Goal: Task Accomplishment & Management: Complete application form

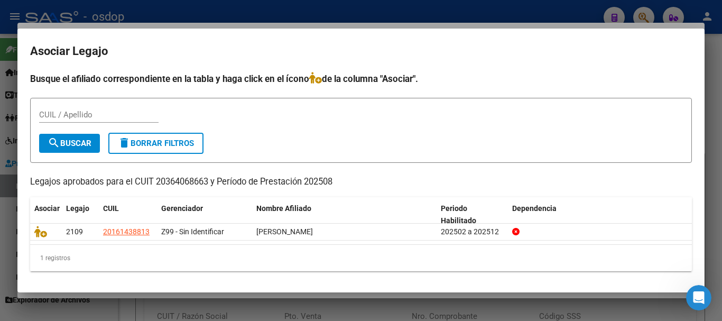
scroll to position [585, 0]
click at [408, 14] on div at bounding box center [361, 160] width 722 height 321
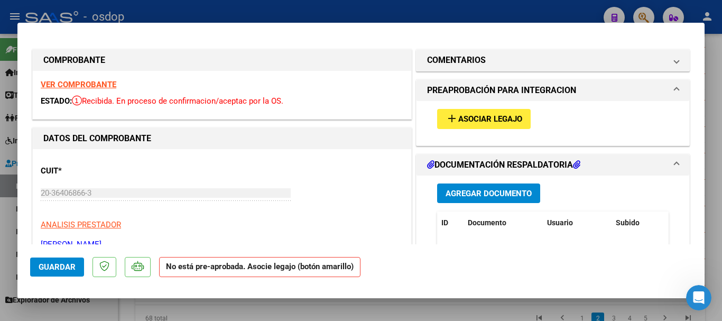
click at [315, 14] on div at bounding box center [361, 160] width 722 height 321
type input "$ 0,00"
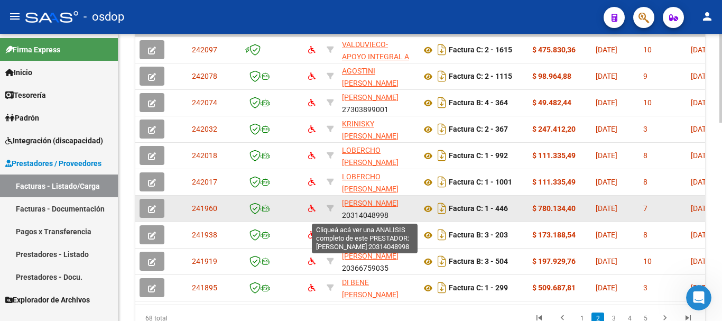
click at [357, 207] on span "[PERSON_NAME]" at bounding box center [370, 203] width 57 height 8
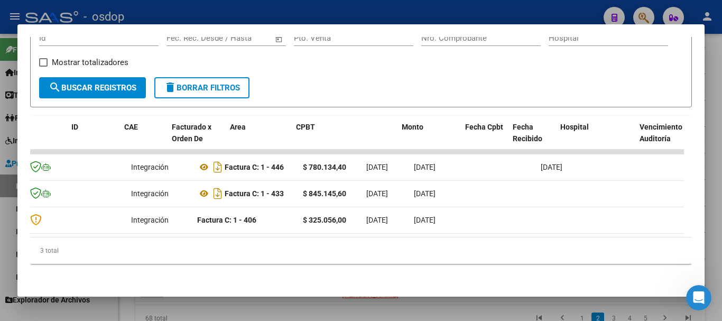
scroll to position [0, 0]
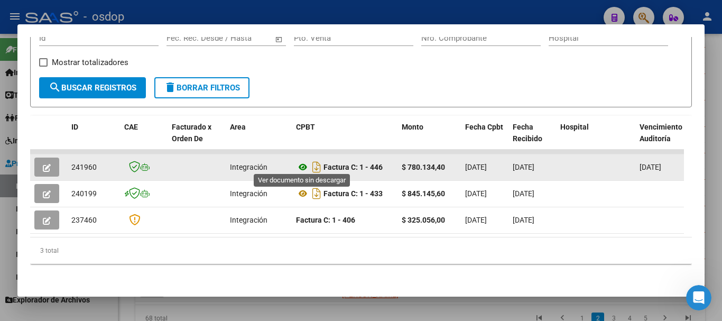
click at [304, 164] on icon at bounding box center [303, 167] width 14 height 13
click at [51, 167] on button "button" at bounding box center [46, 167] width 25 height 19
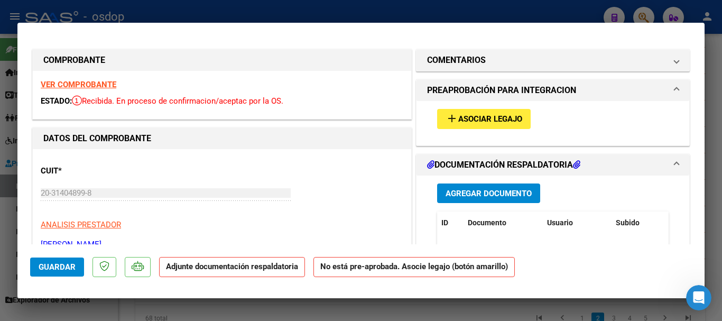
click at [475, 119] on span "Asociar Legajo" at bounding box center [490, 120] width 64 height 10
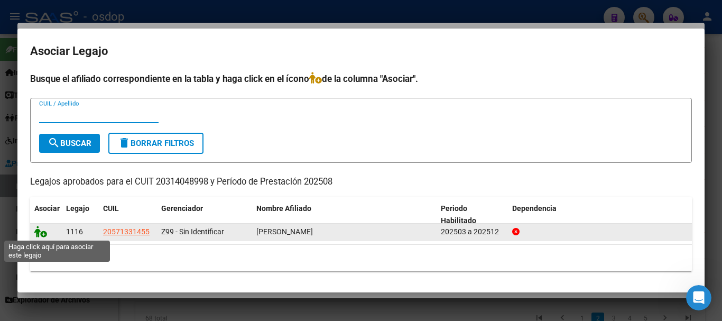
click at [41, 230] on icon at bounding box center [40, 232] width 13 height 12
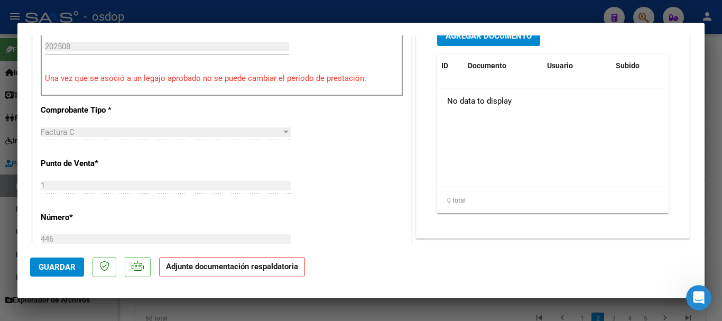
scroll to position [423, 0]
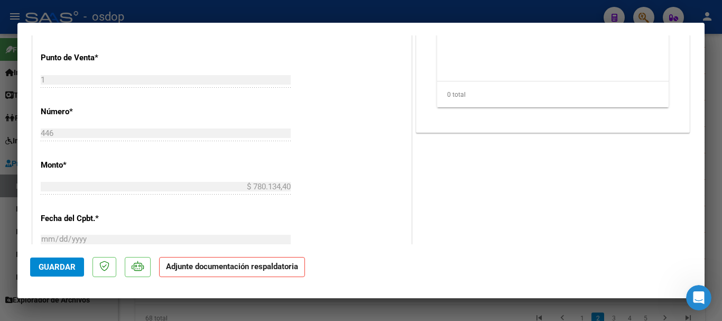
click at [71, 270] on span "Guardar" at bounding box center [57, 267] width 37 height 10
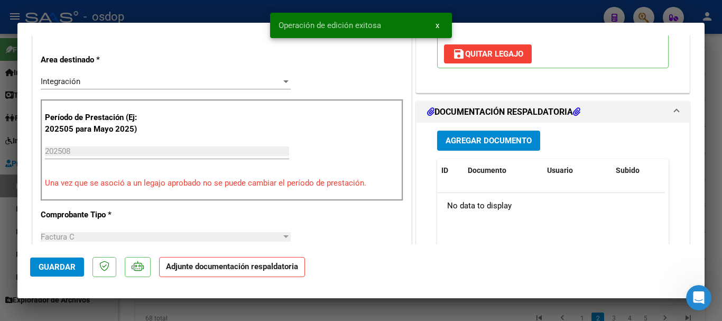
scroll to position [212, 0]
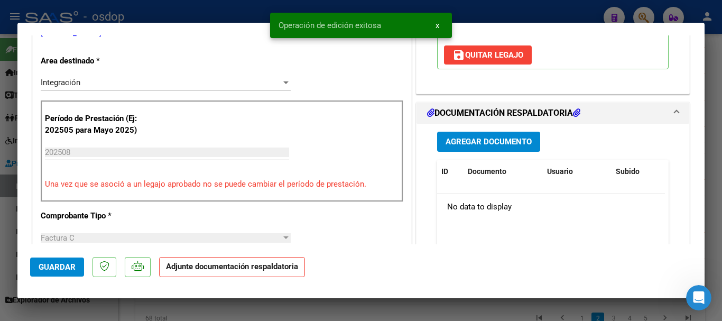
click at [435, 25] on button "x" at bounding box center [437, 25] width 21 height 19
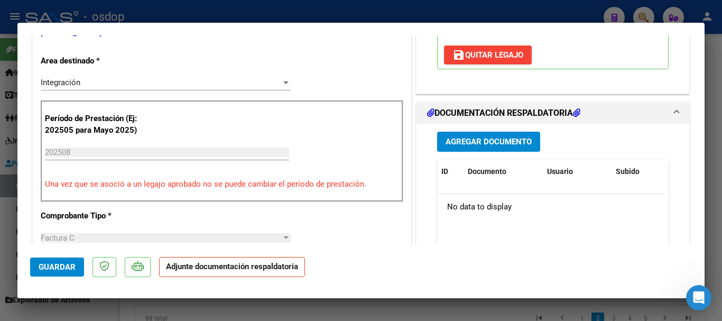
scroll to position [106, 0]
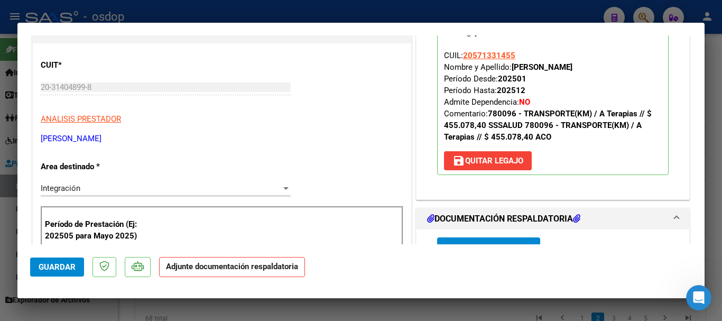
click at [358, 7] on div at bounding box center [361, 160] width 722 height 321
type input "$ 0,00"
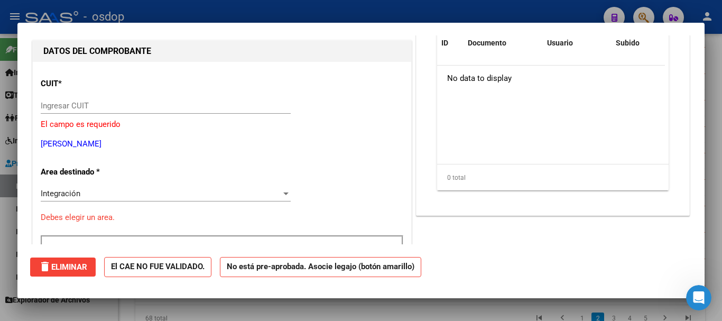
scroll to position [0, 0]
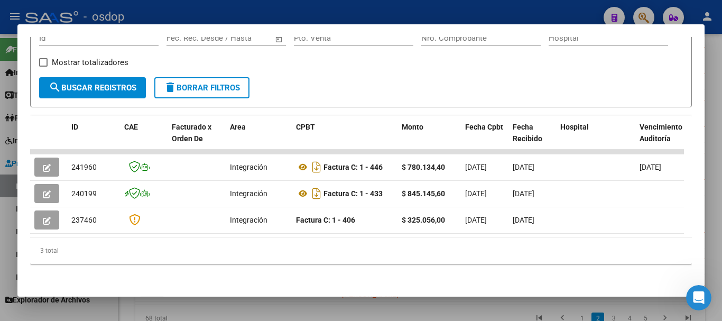
click at [379, 11] on div at bounding box center [361, 160] width 722 height 321
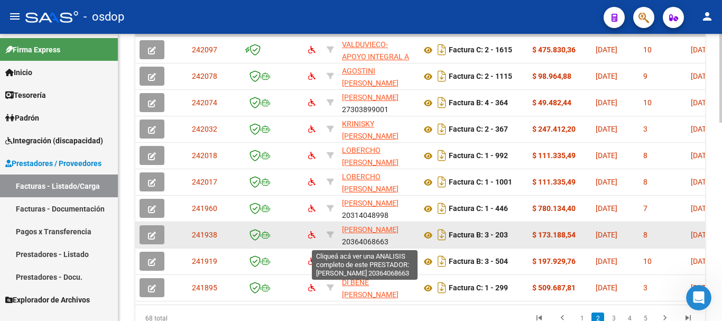
click at [365, 230] on span "[PERSON_NAME]" at bounding box center [370, 229] width 57 height 8
type textarea "20364068663"
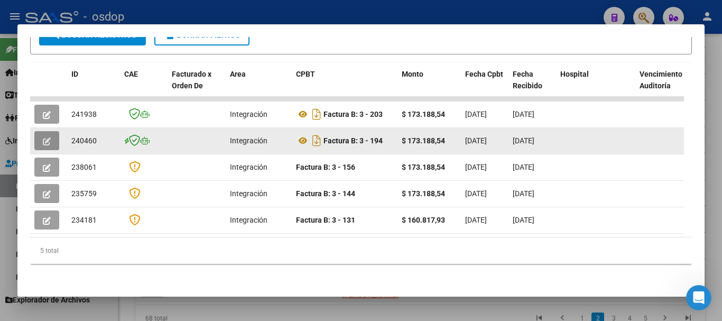
click at [51, 140] on button "button" at bounding box center [46, 140] width 25 height 19
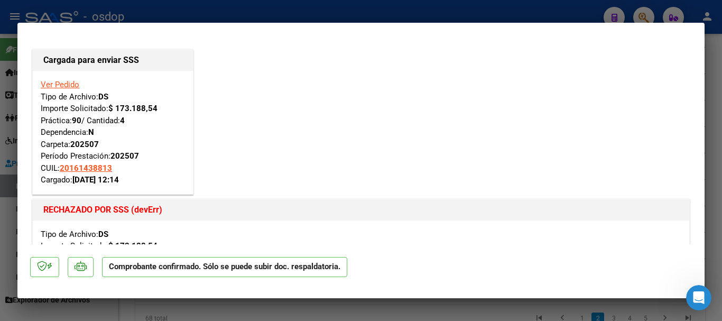
click at [302, 14] on div at bounding box center [361, 160] width 722 height 321
type input "$ 0,00"
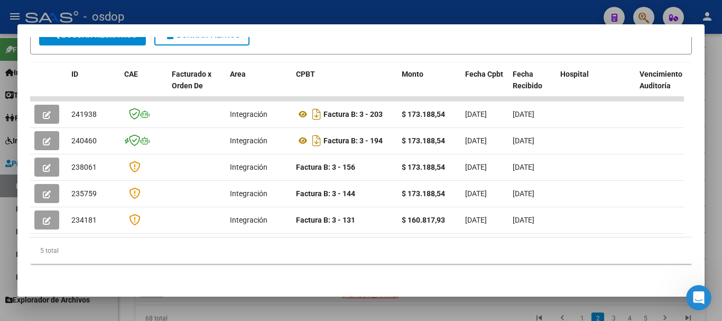
click at [309, 8] on div at bounding box center [361, 160] width 722 height 321
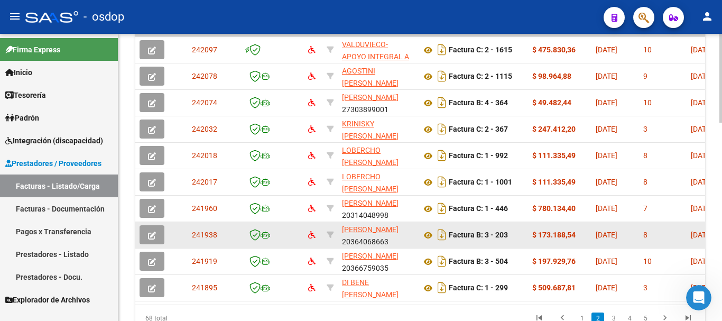
click at [356, 236] on app-link-go-to "[PERSON_NAME]" at bounding box center [370, 230] width 57 height 12
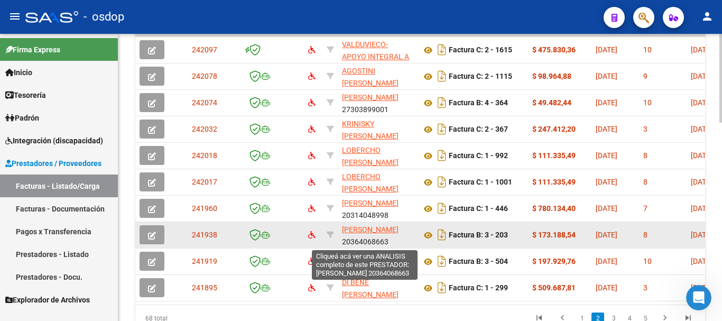
click at [357, 232] on span "[PERSON_NAME]" at bounding box center [370, 229] width 57 height 8
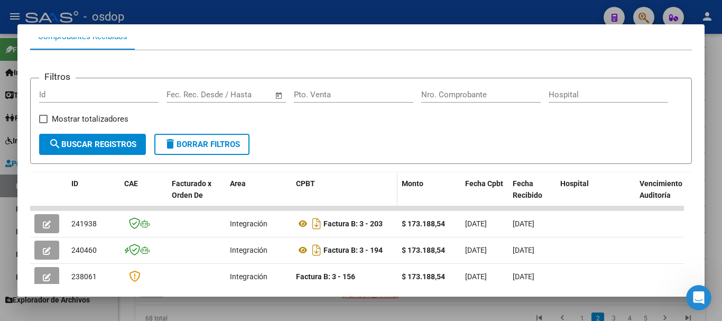
scroll to position [169, 0]
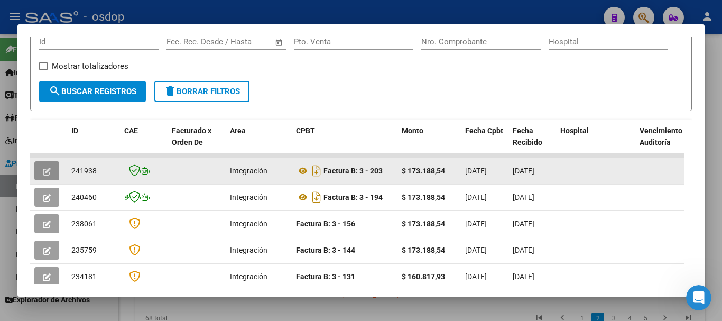
click at [40, 170] on button "button" at bounding box center [46, 170] width 25 height 19
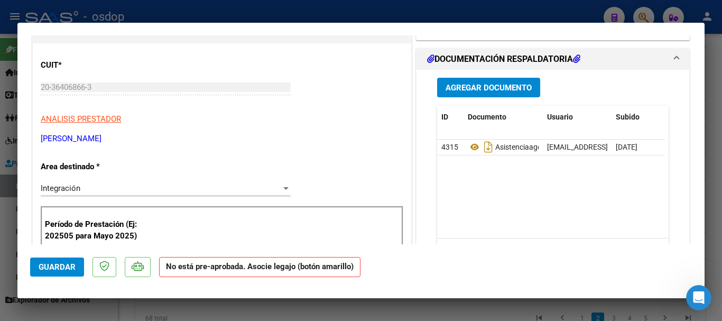
scroll to position [53, 0]
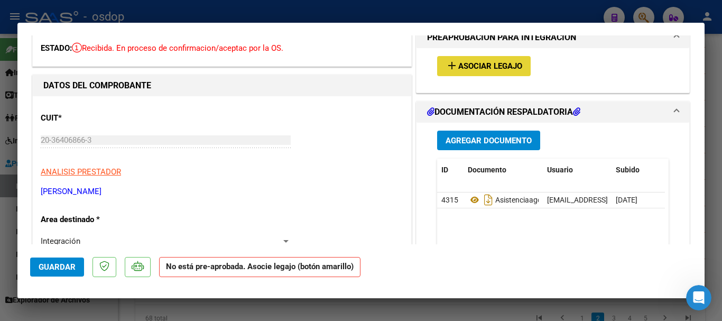
click at [480, 66] on span "Asociar Legajo" at bounding box center [490, 67] width 64 height 10
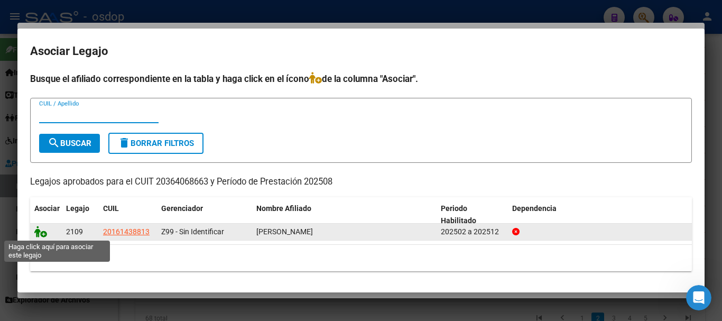
click at [41, 234] on icon at bounding box center [40, 232] width 13 height 12
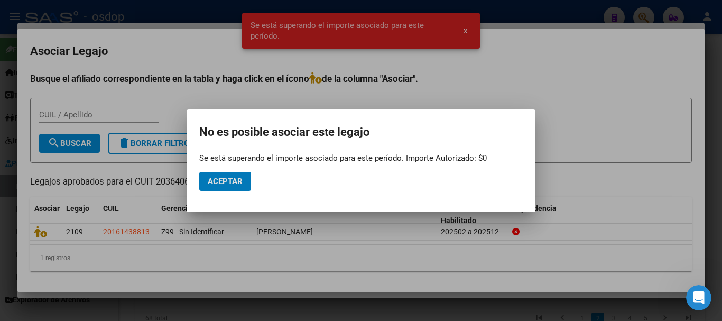
click at [464, 32] on div at bounding box center [361, 160] width 722 height 321
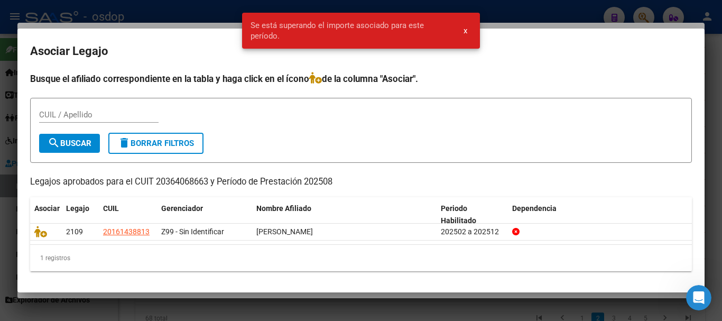
click at [465, 32] on span "x" at bounding box center [466, 31] width 4 height 10
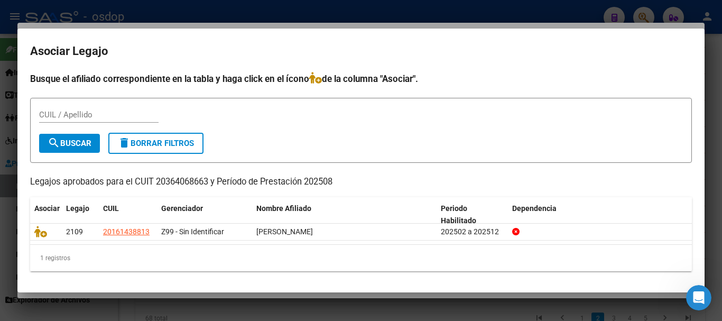
click at [353, 14] on div at bounding box center [361, 160] width 722 height 321
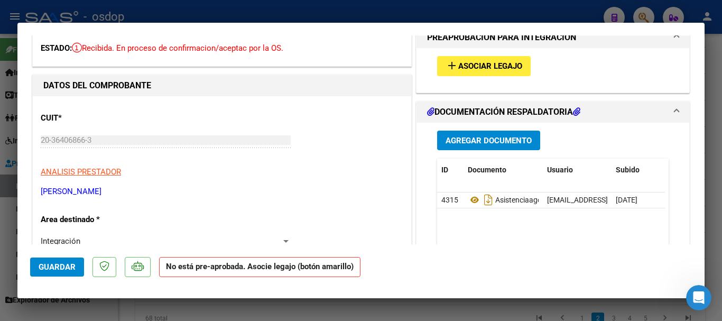
click at [353, 14] on div at bounding box center [361, 160] width 722 height 321
type input "$ 0,00"
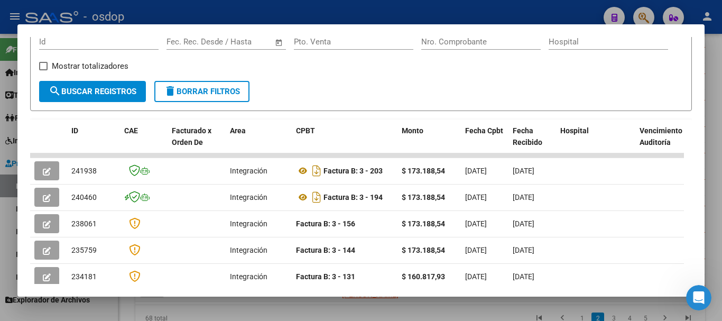
click at [428, 17] on div at bounding box center [361, 160] width 722 height 321
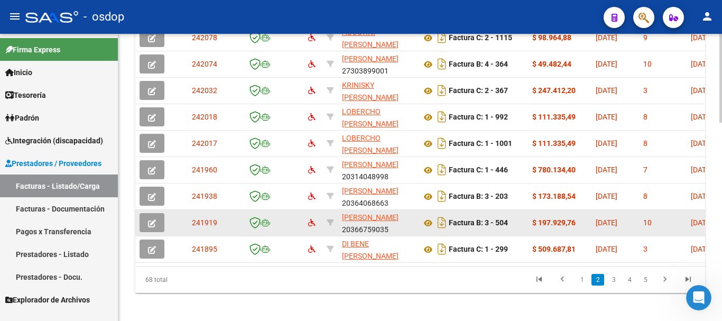
scroll to position [638, 0]
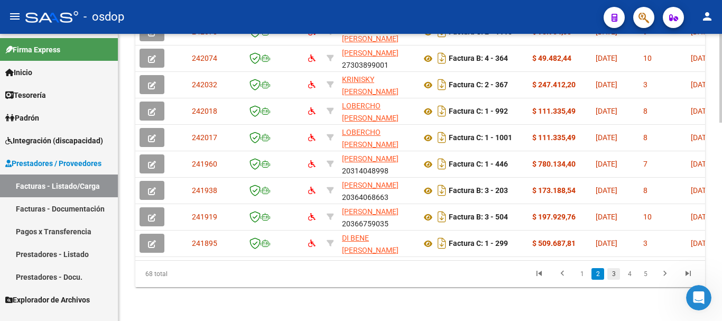
click at [614, 275] on link "3" at bounding box center [614, 274] width 13 height 12
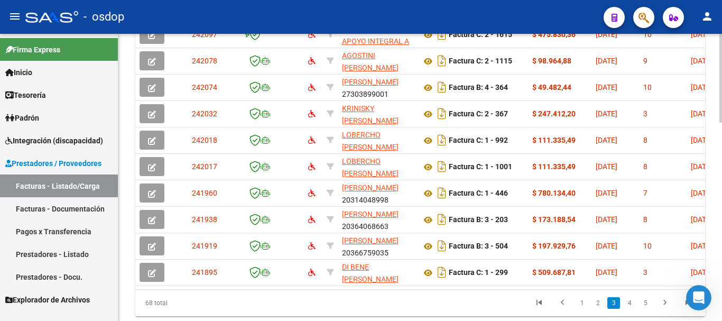
scroll to position [588, 0]
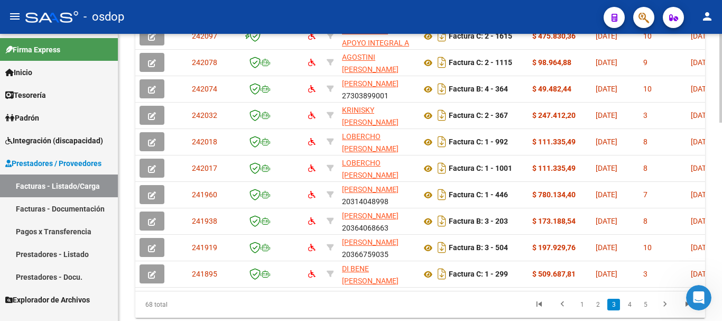
click at [722, 270] on div at bounding box center [721, 267] width 3 height 89
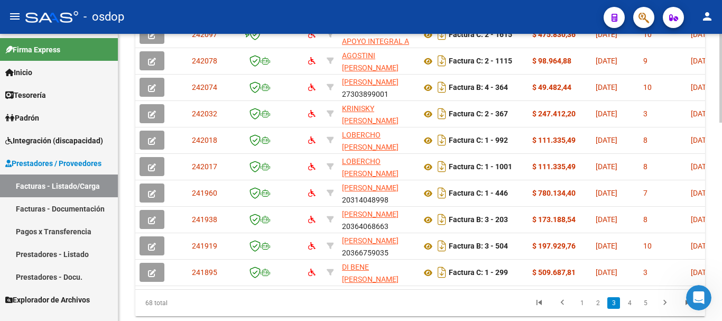
scroll to position [601, 0]
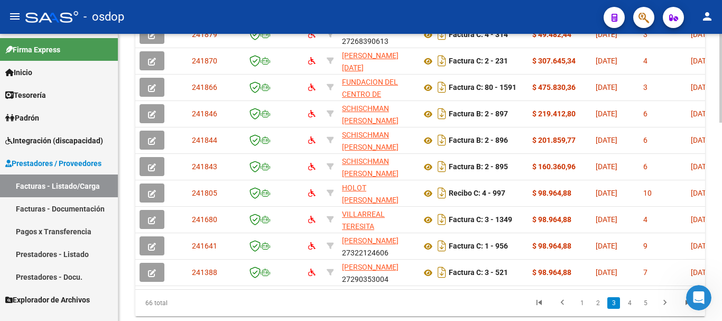
click at [722, 270] on div at bounding box center [721, 267] width 3 height 89
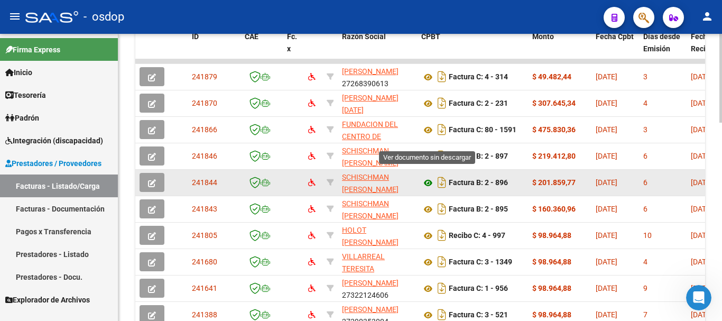
scroll to position [548, 0]
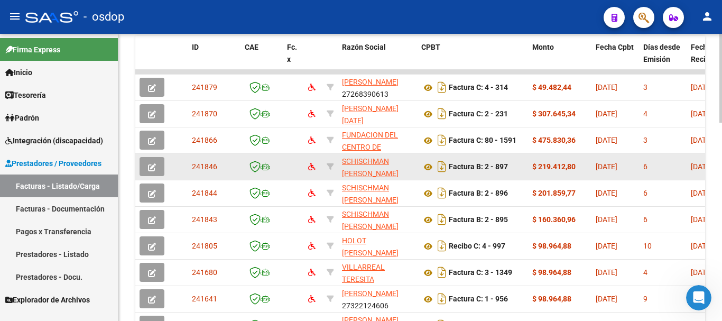
click at [153, 166] on icon "button" at bounding box center [152, 167] width 8 height 8
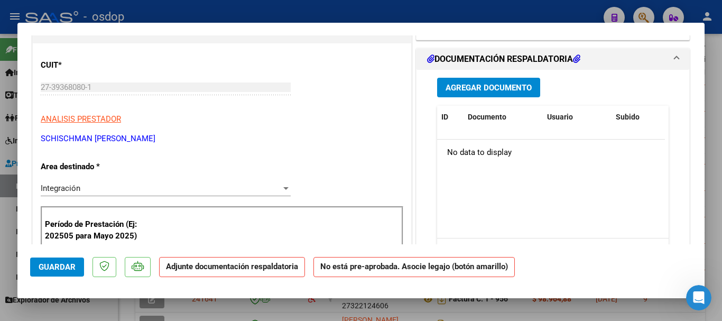
scroll to position [0, 0]
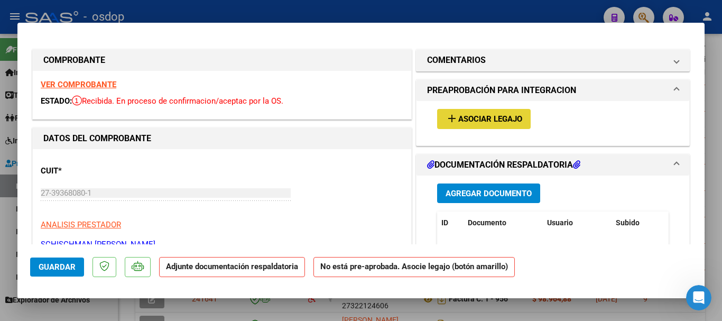
click at [484, 114] on span "add Asociar Legajo" at bounding box center [484, 119] width 77 height 10
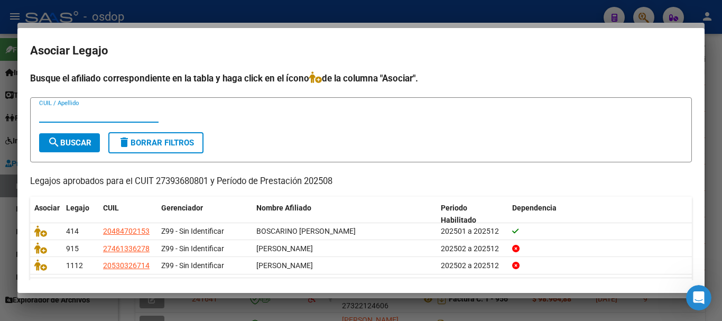
click at [367, 24] on div at bounding box center [361, 160] width 722 height 321
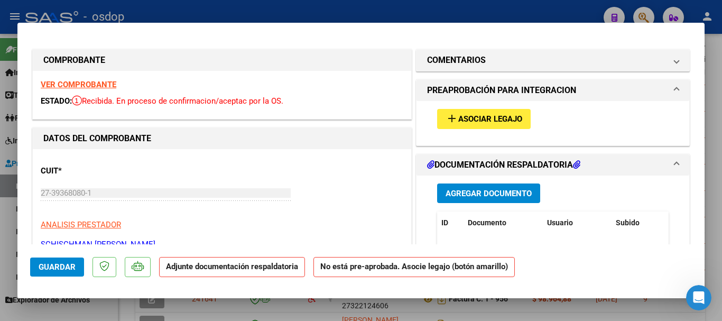
click at [302, 20] on div at bounding box center [361, 160] width 722 height 321
type input "$ 0,00"
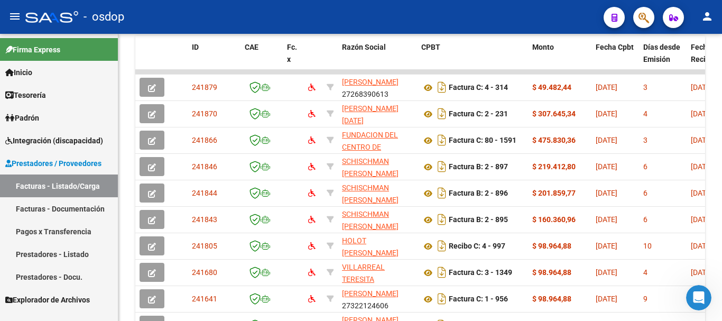
scroll to position [548, 0]
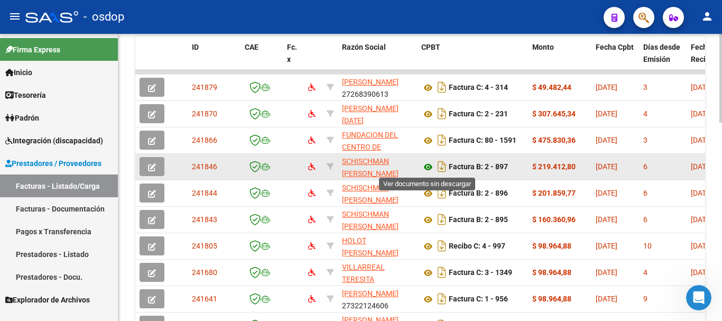
click at [427, 167] on icon at bounding box center [428, 167] width 14 height 13
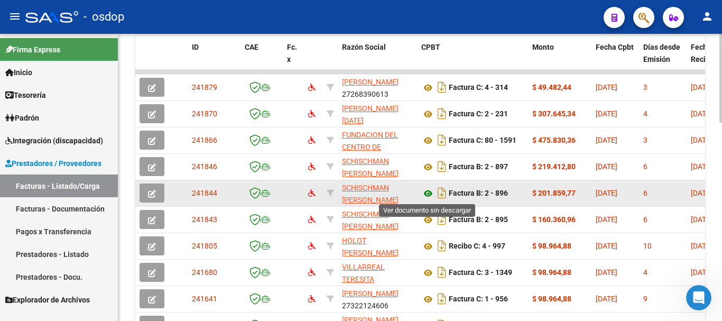
click at [427, 193] on icon at bounding box center [428, 193] width 14 height 13
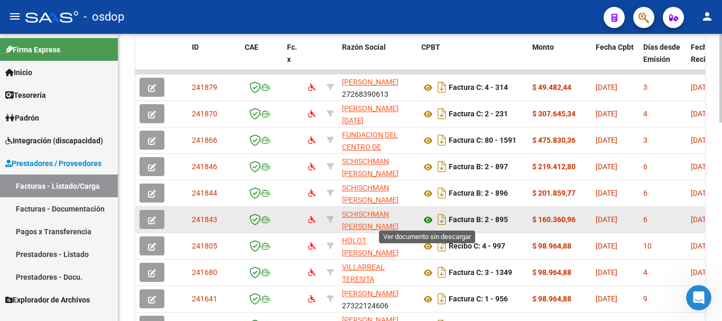
click at [429, 218] on icon at bounding box center [428, 220] width 14 height 13
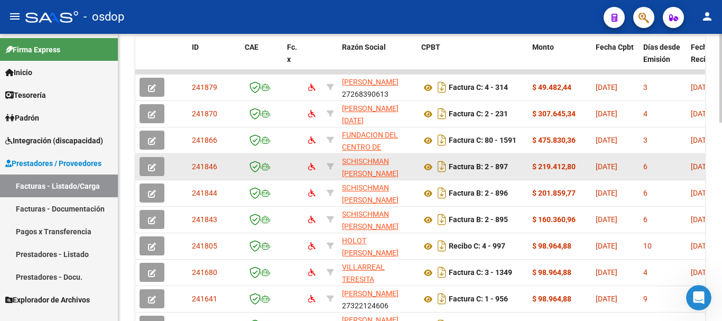
click at [146, 170] on button "button" at bounding box center [152, 166] width 25 height 19
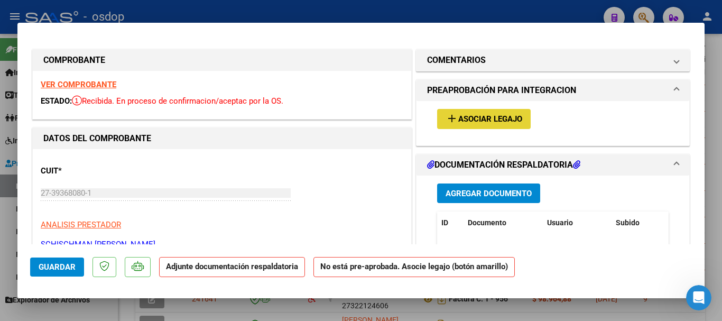
click at [479, 119] on span "Asociar Legajo" at bounding box center [490, 120] width 64 height 10
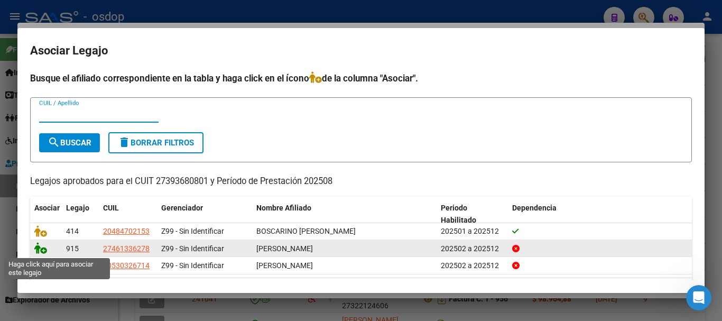
click at [35, 249] on icon at bounding box center [40, 248] width 13 height 12
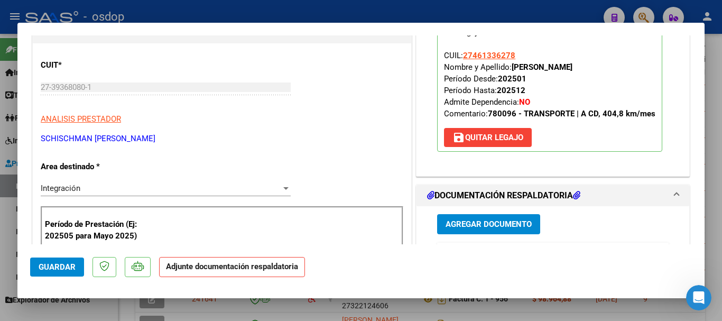
scroll to position [159, 0]
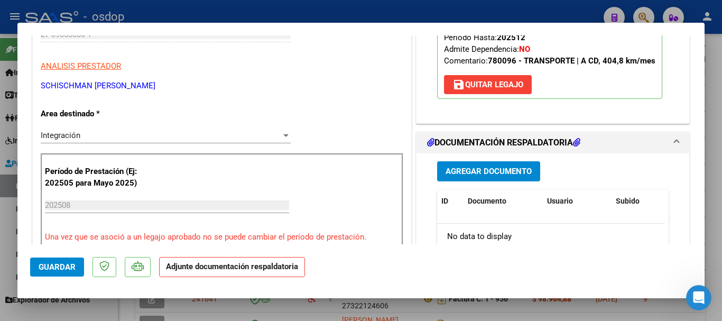
click at [424, 7] on div at bounding box center [361, 160] width 722 height 321
type input "$ 0,00"
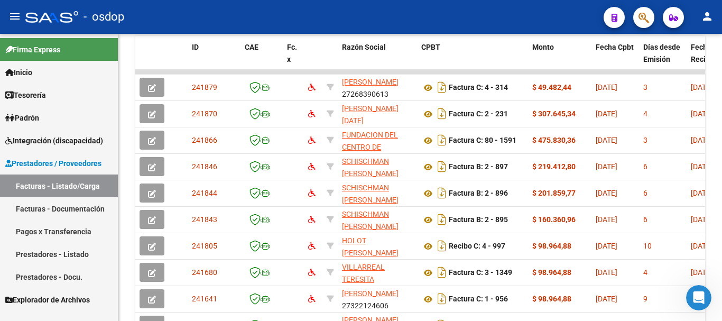
scroll to position [548, 0]
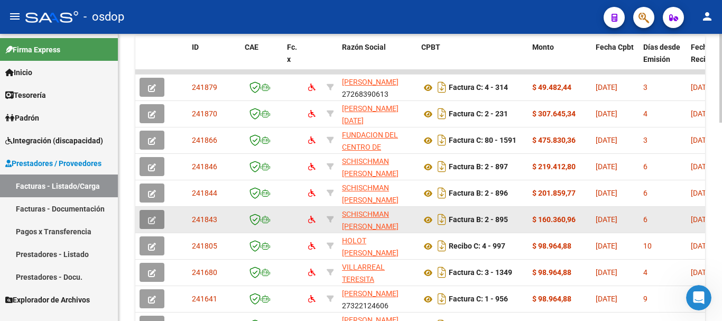
click at [152, 220] on icon "button" at bounding box center [152, 220] width 8 height 8
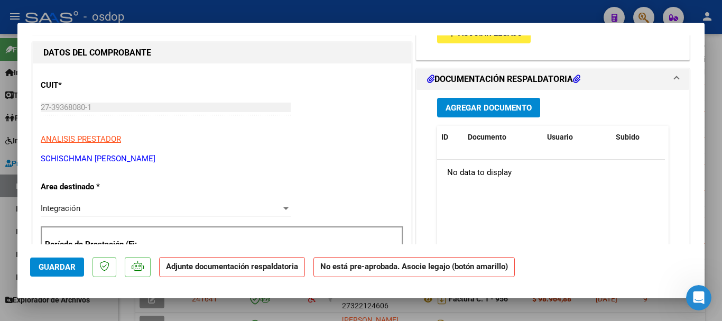
scroll to position [0, 0]
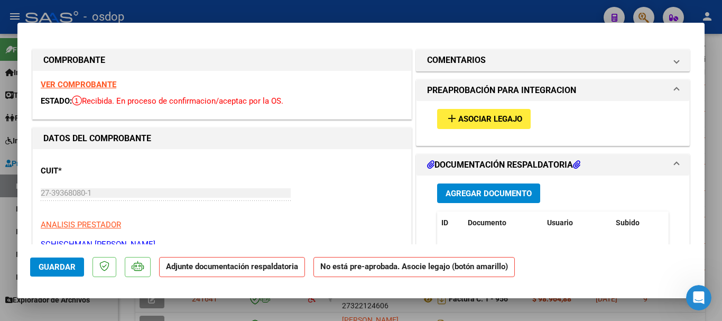
click at [483, 123] on span "Asociar Legajo" at bounding box center [490, 120] width 64 height 10
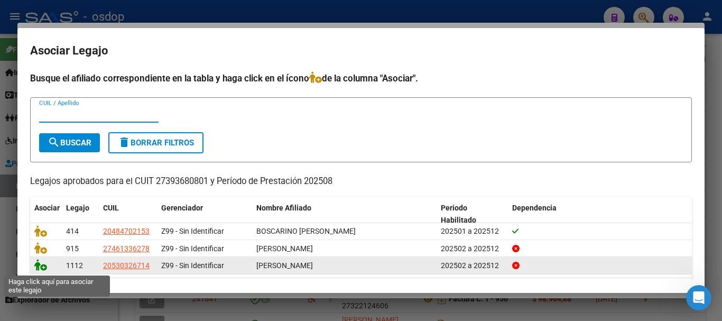
click at [41, 268] on icon at bounding box center [40, 265] width 13 height 12
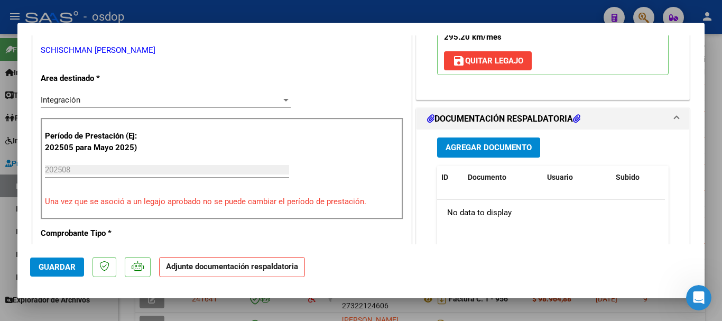
scroll to position [212, 0]
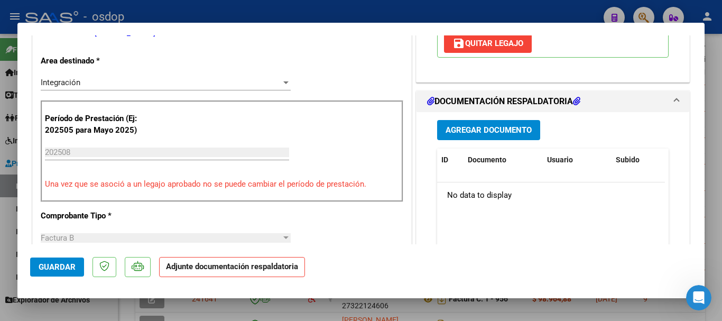
click at [403, 15] on div at bounding box center [361, 160] width 722 height 321
type input "$ 0,00"
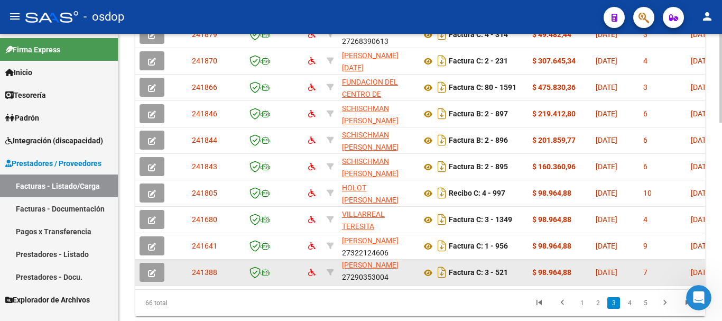
scroll to position [0, 0]
click at [155, 267] on button "button" at bounding box center [152, 272] width 25 height 19
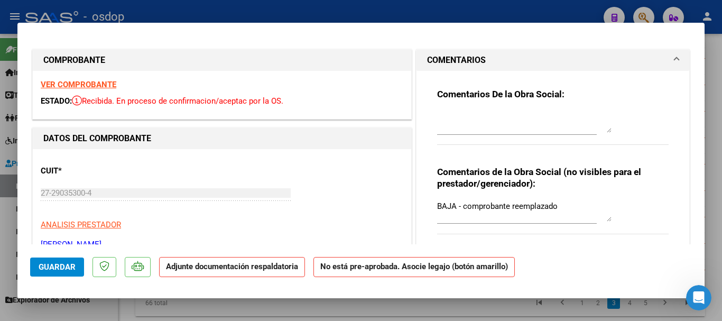
click at [400, 11] on div at bounding box center [361, 160] width 722 height 321
type input "$ 0,00"
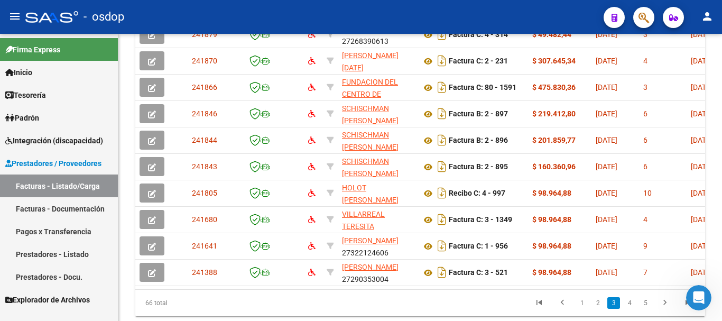
scroll to position [601, 0]
click at [627, 309] on link "4" at bounding box center [629, 303] width 13 height 12
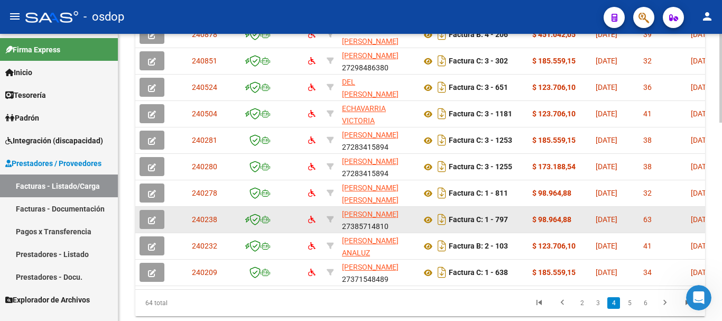
scroll to position [548, 0]
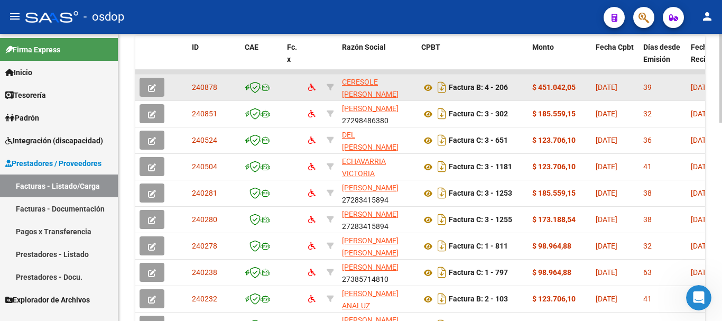
click at [159, 90] on button "button" at bounding box center [152, 87] width 25 height 19
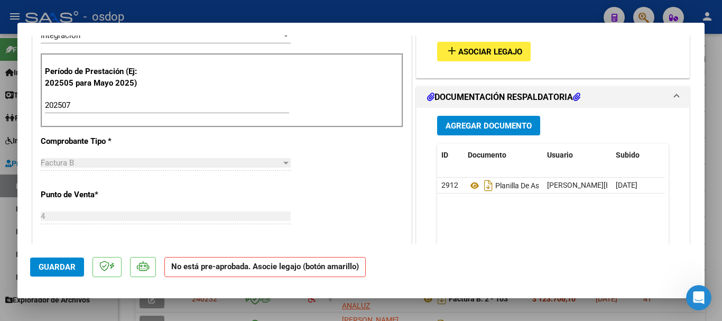
scroll to position [212, 0]
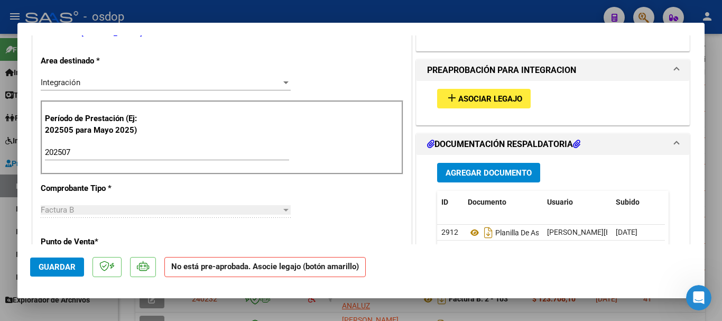
click at [481, 100] on span "Asociar Legajo" at bounding box center [490, 99] width 64 height 10
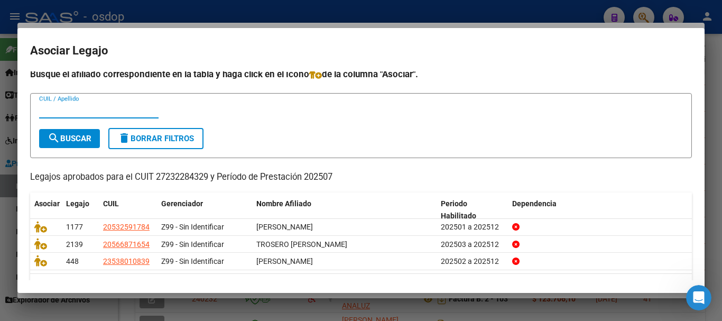
scroll to position [0, 0]
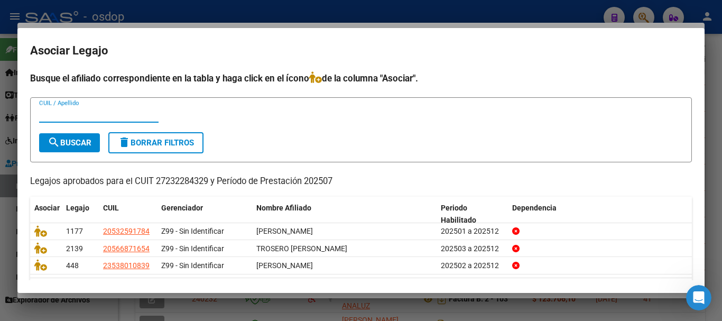
click at [360, 16] on div at bounding box center [361, 160] width 722 height 321
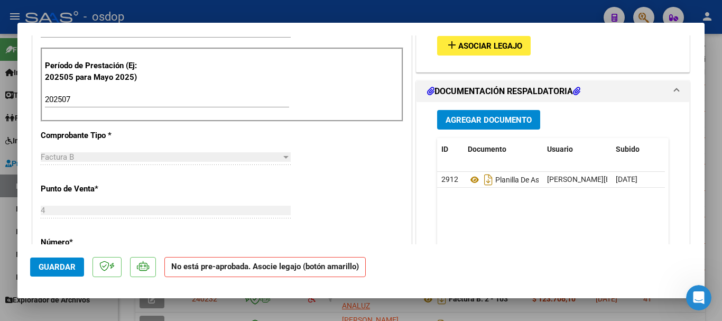
scroll to position [159, 0]
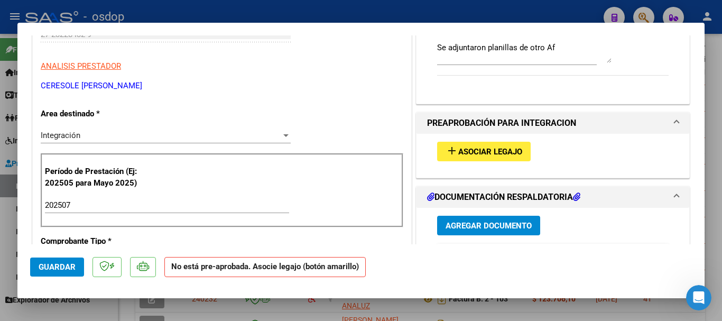
click at [392, 13] on div at bounding box center [361, 160] width 722 height 321
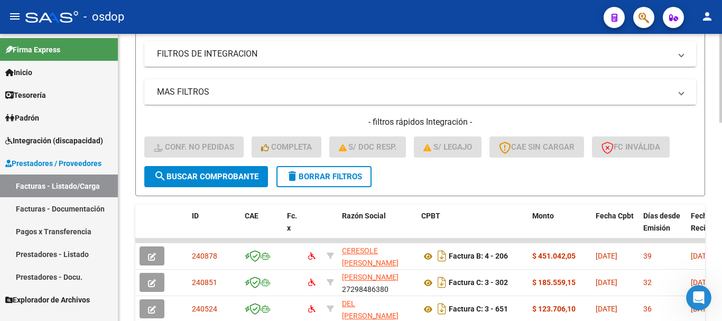
scroll to position [231, 0]
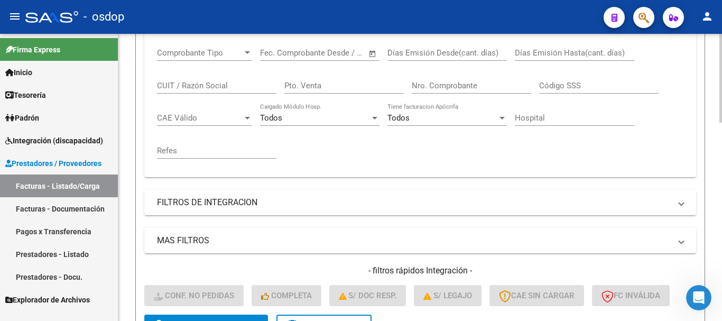
click at [320, 216] on form "Filtros Id Integración Area Seleccionar Gerenciador Seleccionar Gerenciador No …" at bounding box center [420, 133] width 570 height 423
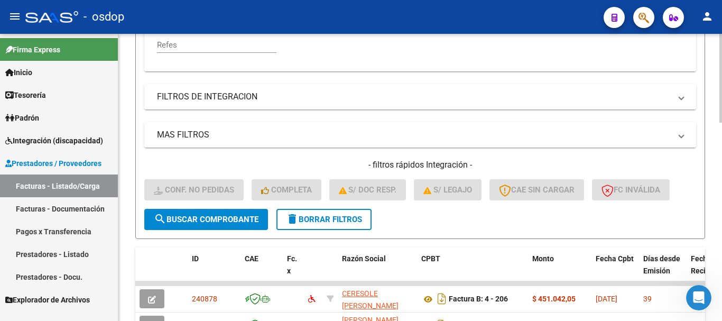
click at [321, 225] on button "delete Borrar Filtros" at bounding box center [324, 219] width 95 height 21
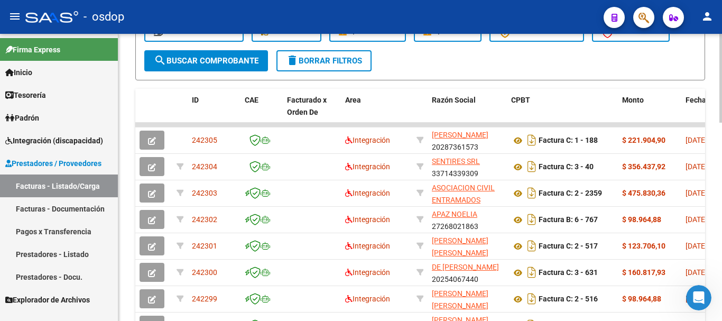
scroll to position [442, 0]
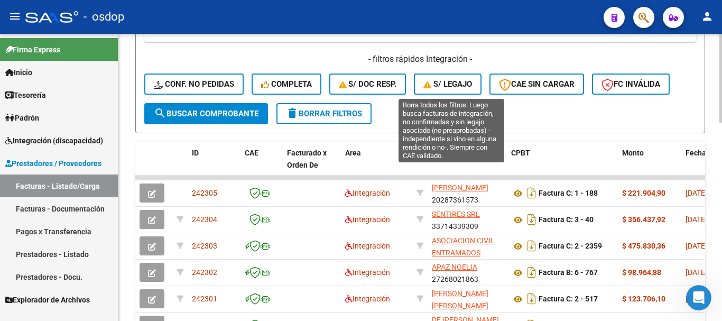
click at [442, 86] on span "S/ legajo" at bounding box center [448, 84] width 49 height 10
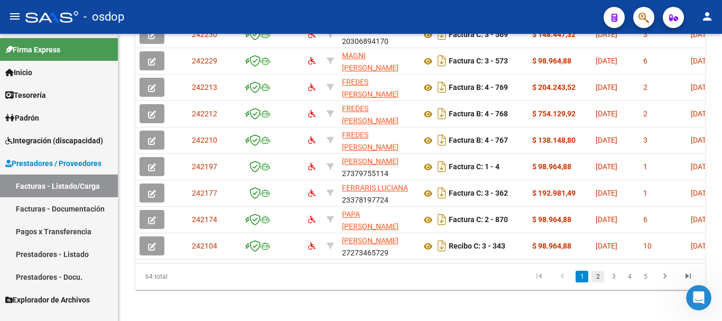
scroll to position [638, 0]
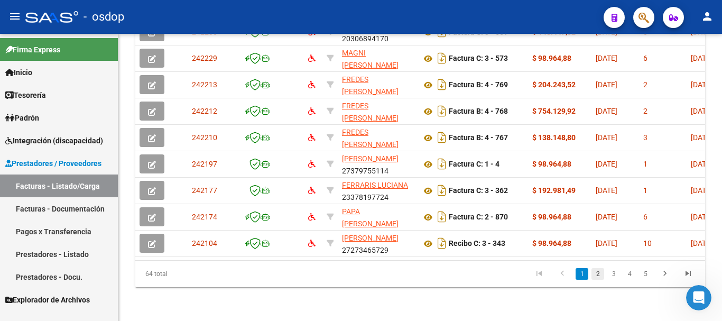
click at [598, 273] on link "2" at bounding box center [598, 274] width 13 height 12
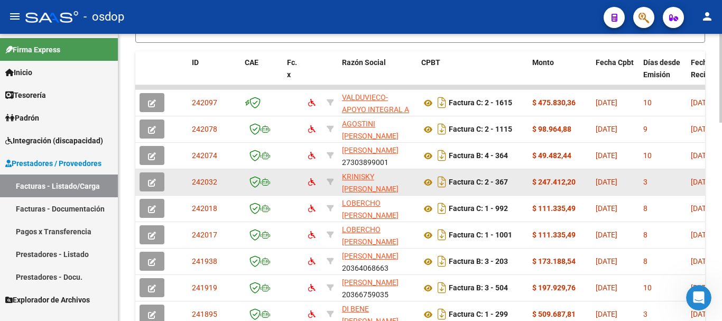
scroll to position [585, 0]
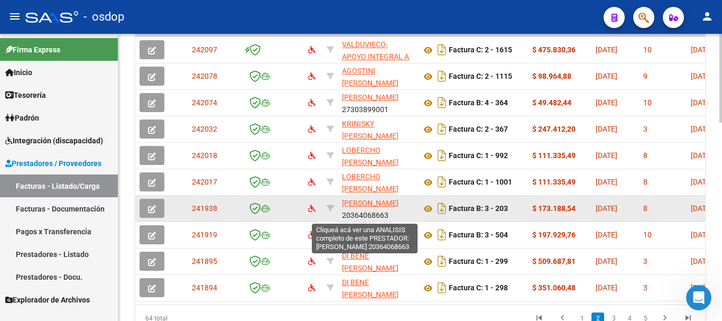
click at [357, 205] on span "[PERSON_NAME]" at bounding box center [370, 203] width 57 height 8
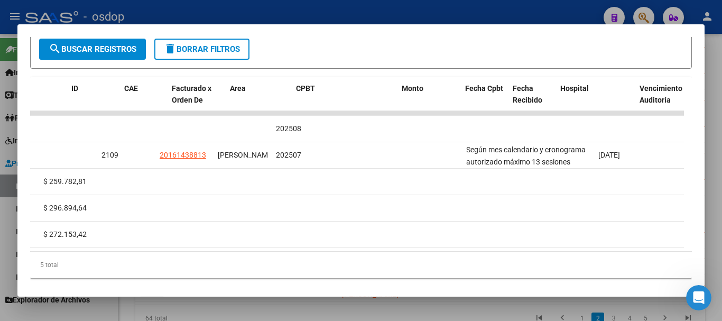
scroll to position [0, 0]
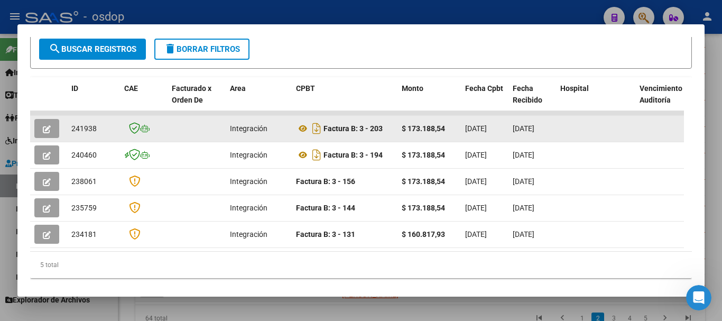
click at [48, 129] on icon "button" at bounding box center [47, 129] width 8 height 8
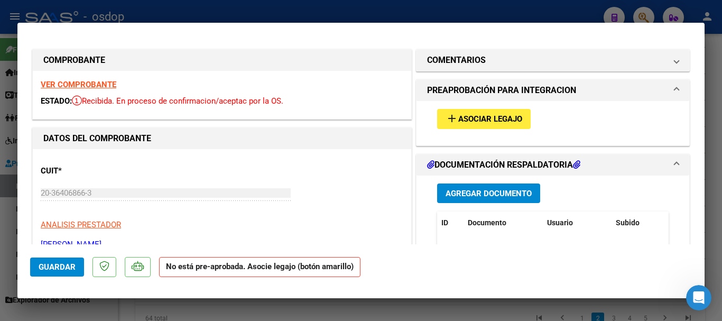
click at [480, 122] on span "Asociar Legajo" at bounding box center [490, 120] width 64 height 10
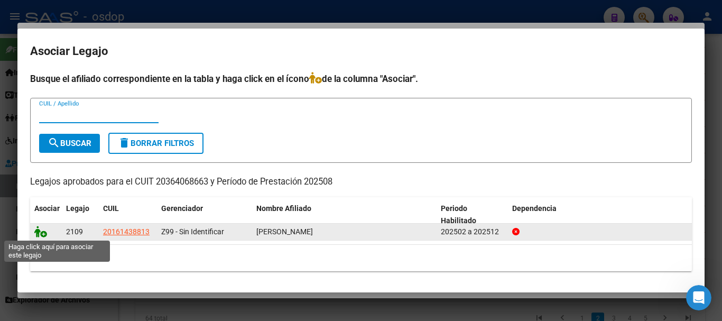
click at [41, 232] on icon at bounding box center [40, 232] width 13 height 12
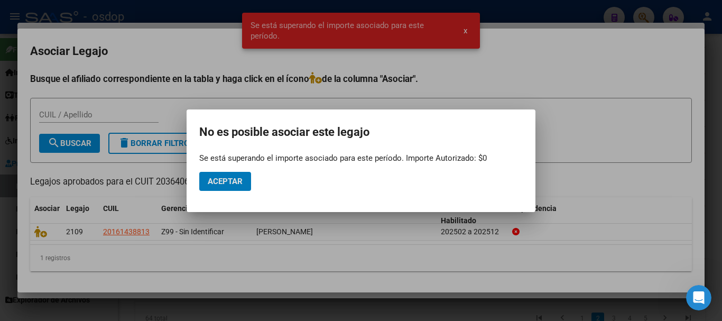
click at [467, 31] on div at bounding box center [361, 160] width 722 height 321
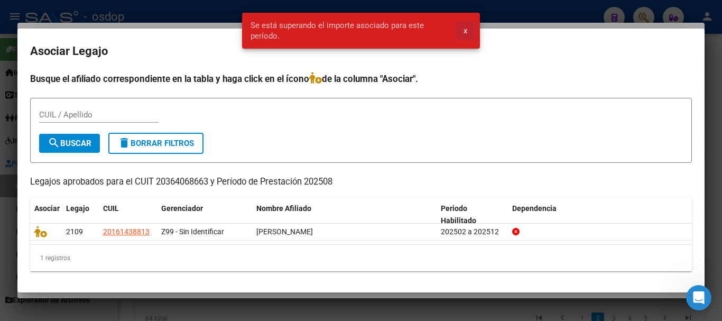
click at [464, 31] on span "x" at bounding box center [466, 31] width 4 height 10
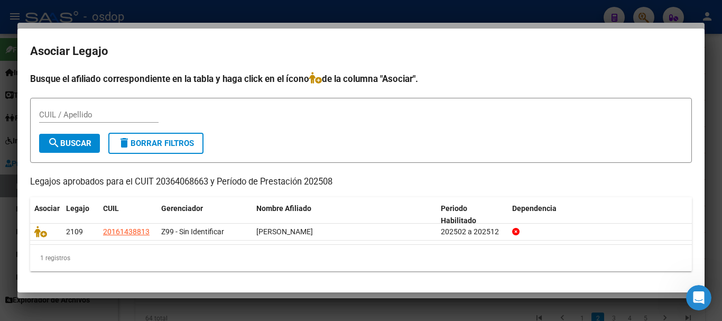
click at [306, 15] on div at bounding box center [361, 160] width 722 height 321
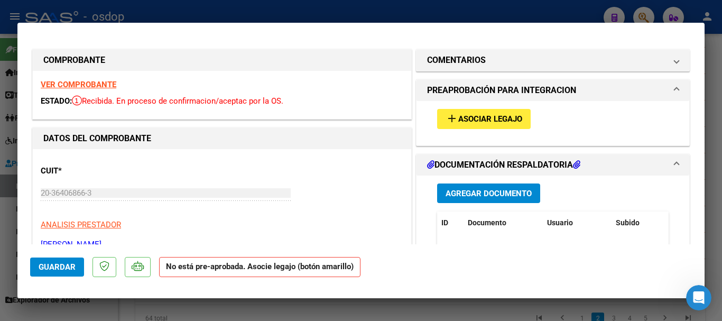
click at [306, 13] on div at bounding box center [361, 160] width 722 height 321
type input "$ 0,00"
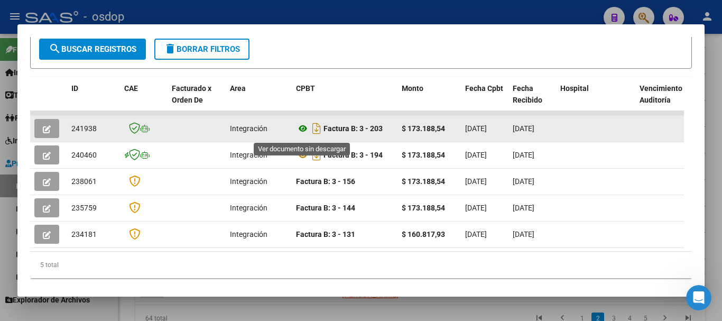
click at [305, 130] on icon at bounding box center [303, 128] width 14 height 13
click at [49, 132] on icon "button" at bounding box center [47, 129] width 8 height 8
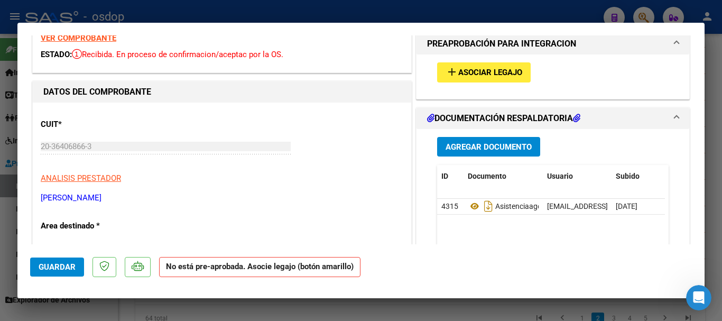
scroll to position [53, 0]
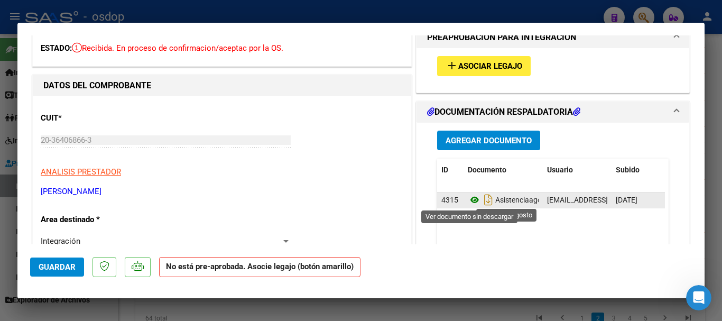
click at [469, 199] on icon at bounding box center [475, 200] width 14 height 13
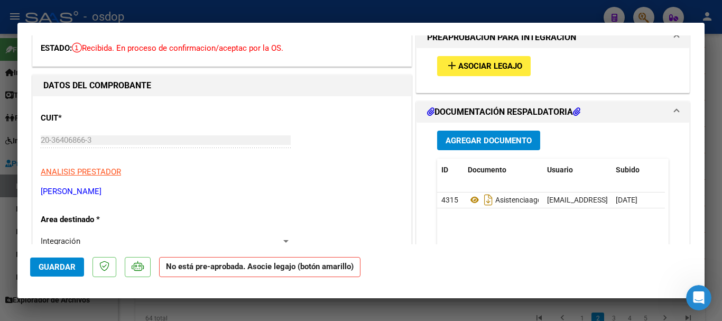
click at [419, 14] on div at bounding box center [361, 160] width 722 height 321
type input "$ 0,00"
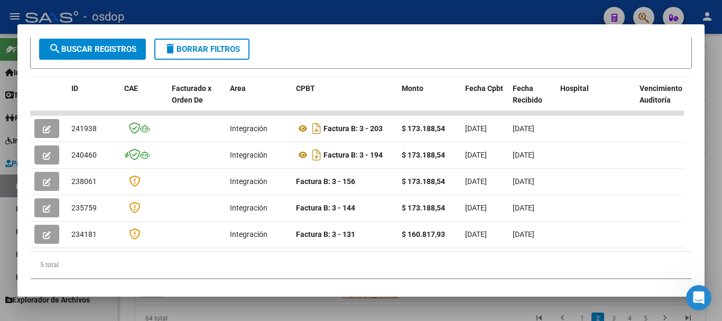
click at [419, 14] on div at bounding box center [361, 160] width 722 height 321
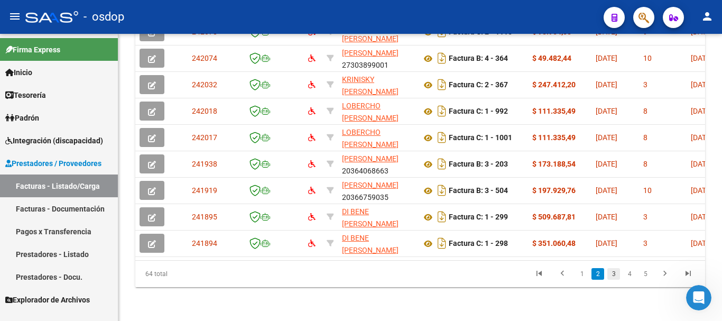
click at [615, 273] on link "3" at bounding box center [614, 274] width 13 height 12
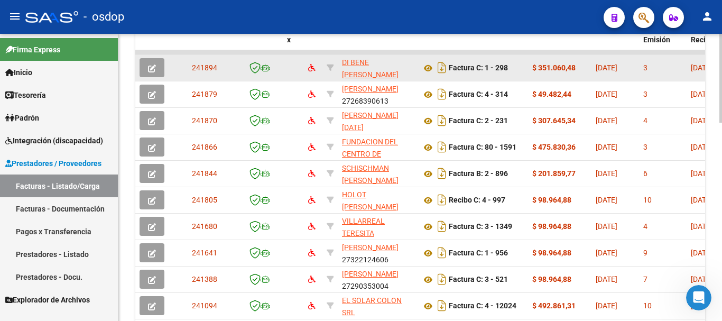
scroll to position [585, 0]
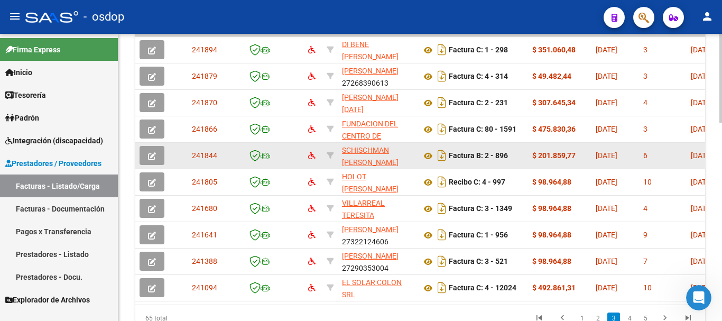
click at [150, 157] on icon "button" at bounding box center [152, 156] width 8 height 8
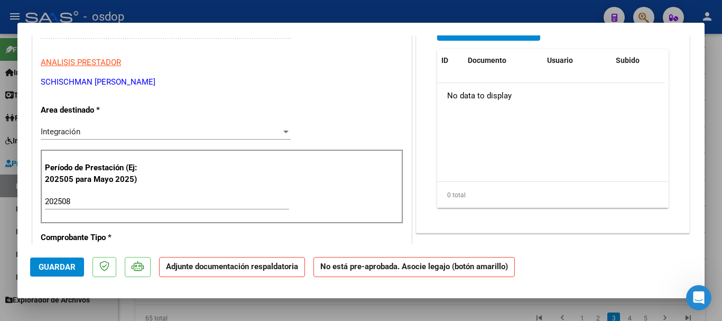
scroll to position [106, 0]
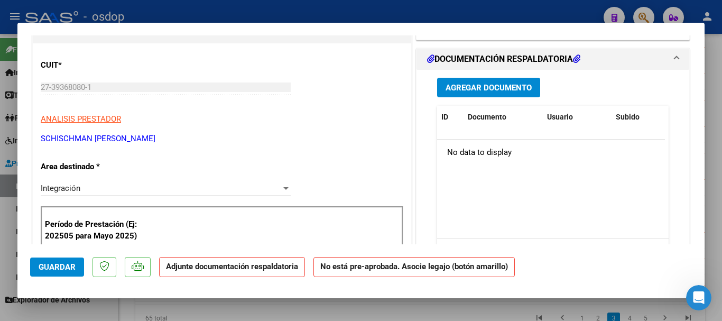
click at [375, 16] on div at bounding box center [361, 160] width 722 height 321
type input "$ 0,00"
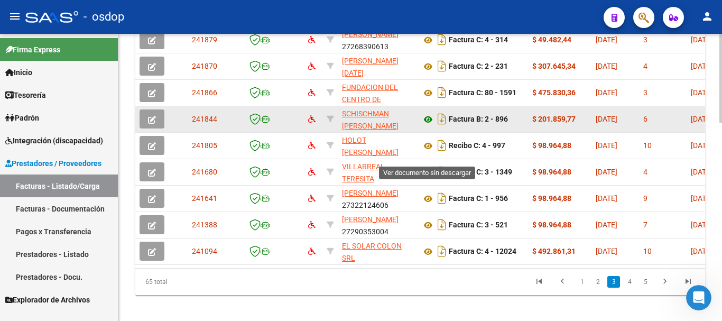
scroll to position [638, 0]
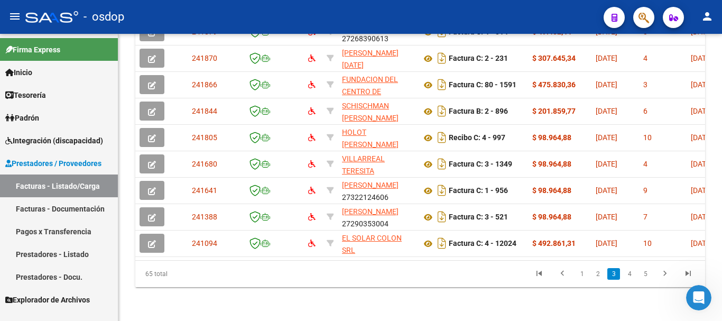
click at [389, 19] on div "- osdop" at bounding box center [310, 16] width 570 height 23
click at [372, 16] on div "- osdop" at bounding box center [310, 16] width 570 height 23
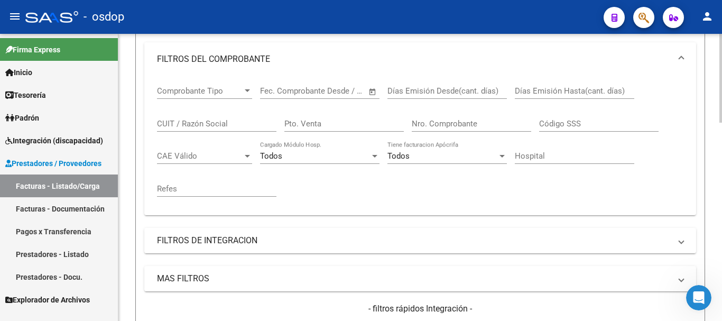
scroll to position [268, 0]
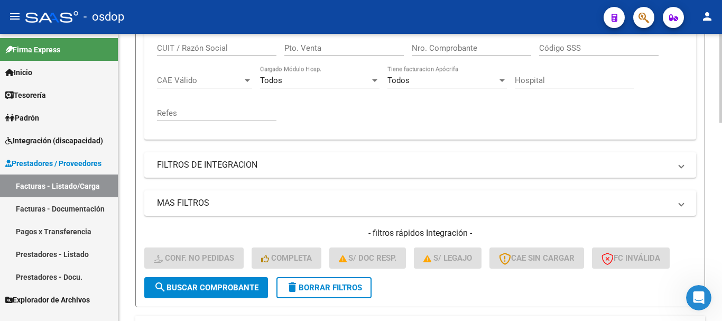
click at [321, 294] on button "delete Borrar Filtros" at bounding box center [324, 287] width 95 height 21
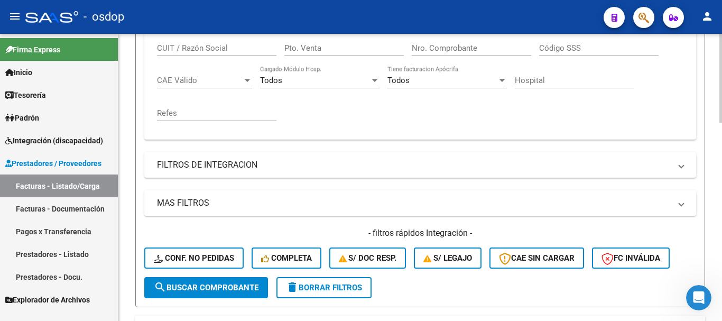
scroll to position [57, 0]
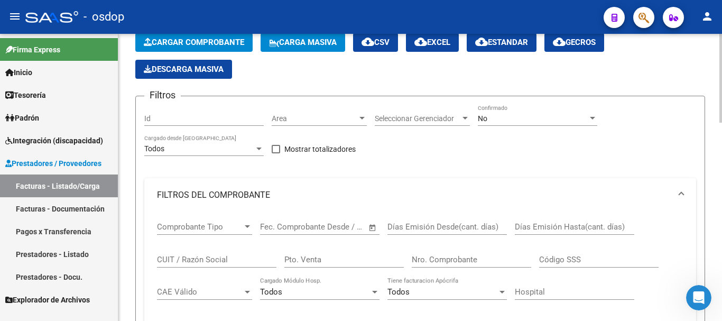
click at [212, 258] on input "CUIT / Razón Social" at bounding box center [217, 260] width 120 height 10
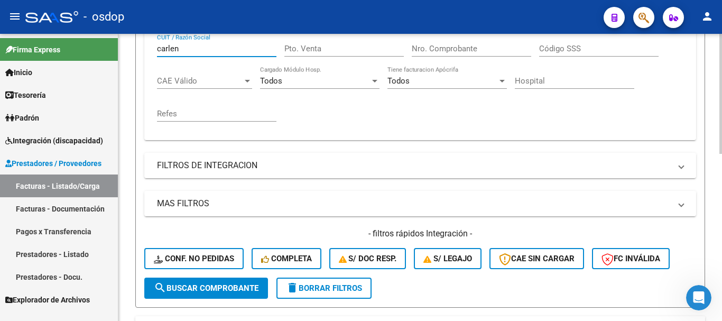
scroll to position [268, 0]
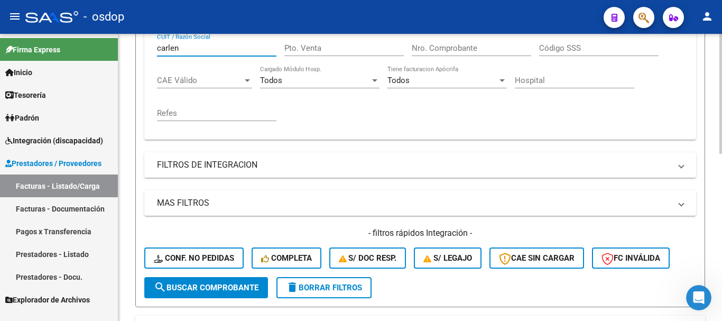
type input "carlen"
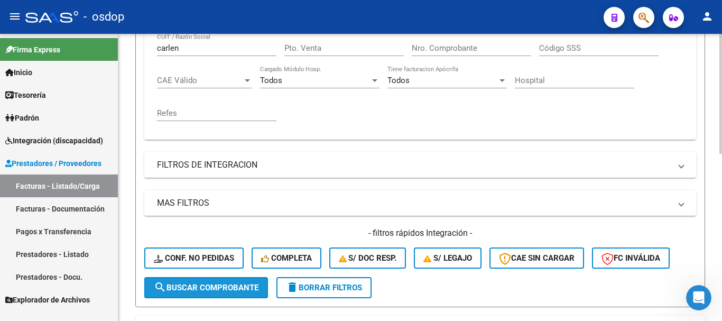
click at [214, 293] on button "search Buscar Comprobante" at bounding box center [206, 287] width 124 height 21
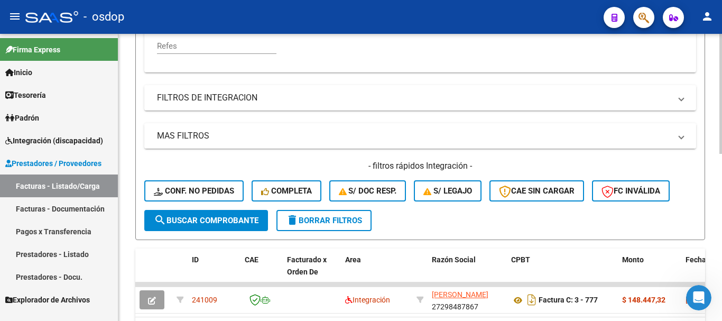
scroll to position [400, 0]
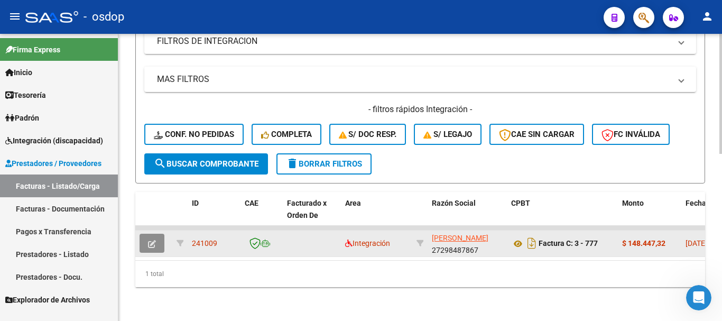
click at [147, 236] on button "button" at bounding box center [152, 243] width 25 height 19
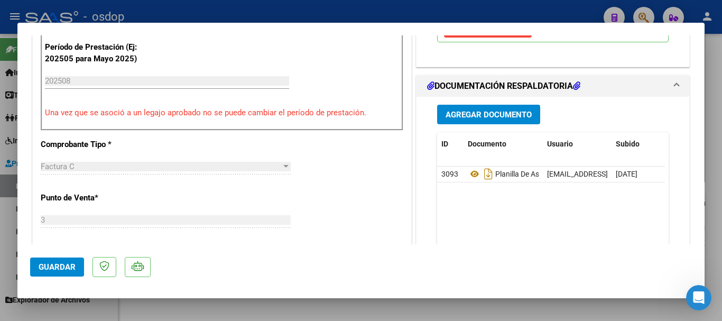
scroll to position [264, 0]
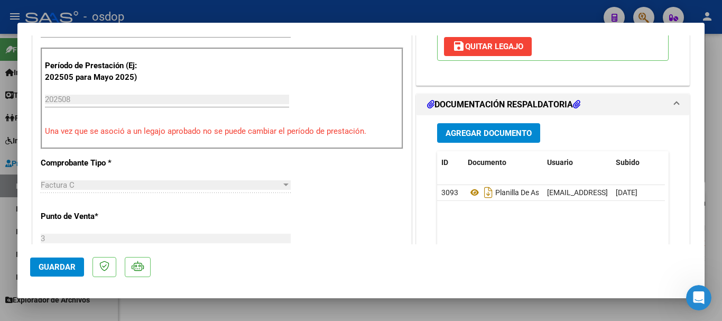
click at [367, 12] on div at bounding box center [361, 160] width 722 height 321
type input "$ 0,00"
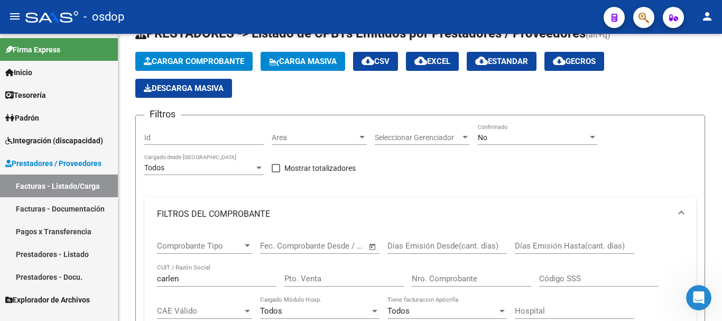
scroll to position [0, 0]
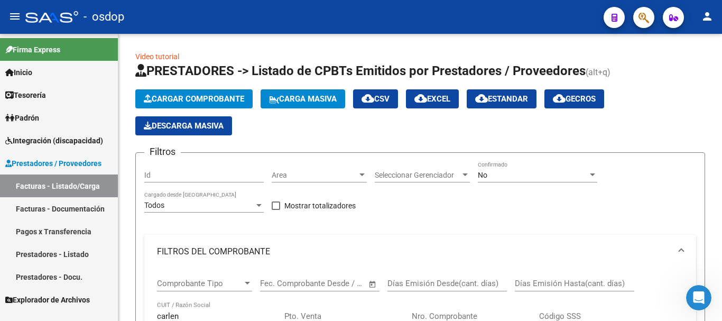
click at [383, 18] on div "- osdop" at bounding box center [310, 16] width 570 height 23
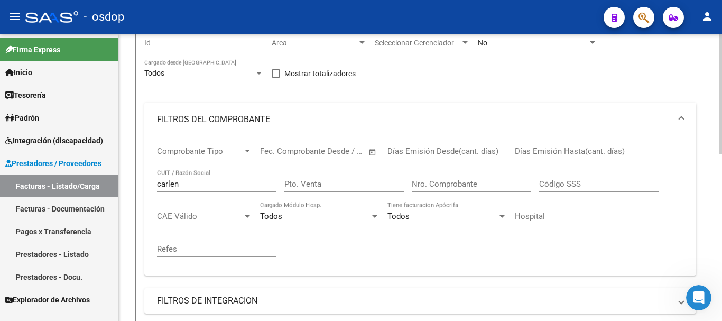
scroll to position [317, 0]
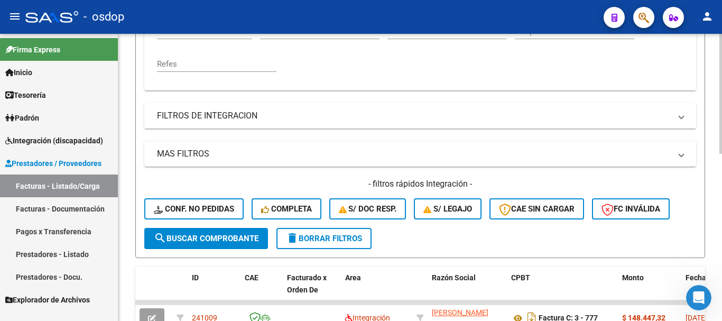
click at [341, 245] on button "delete Borrar Filtros" at bounding box center [324, 238] width 95 height 21
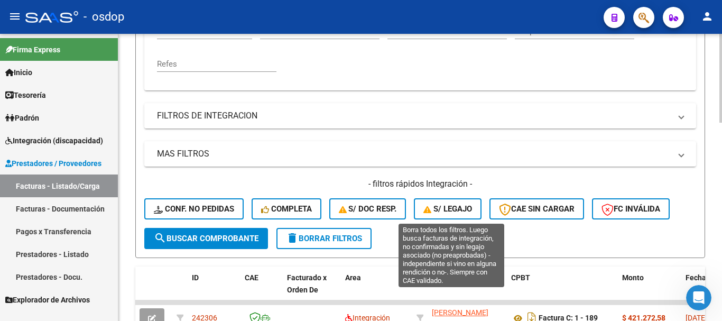
click at [451, 207] on span "S/ legajo" at bounding box center [448, 209] width 49 height 10
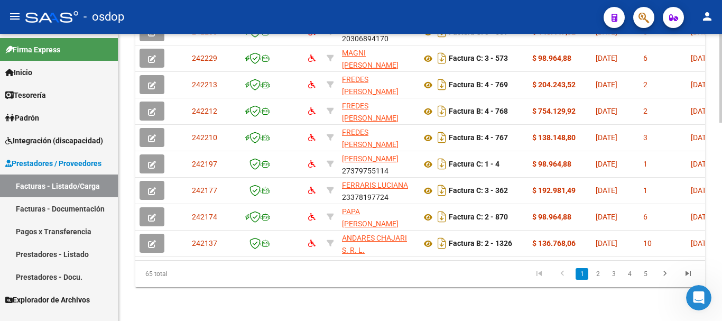
scroll to position [635, 0]
click at [609, 280] on link "3" at bounding box center [614, 274] width 13 height 12
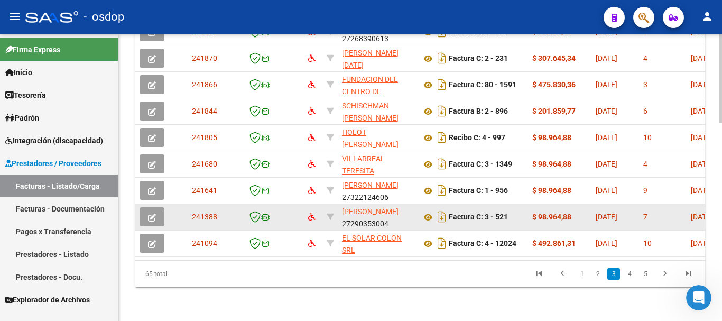
click at [148, 210] on button "button" at bounding box center [152, 216] width 25 height 19
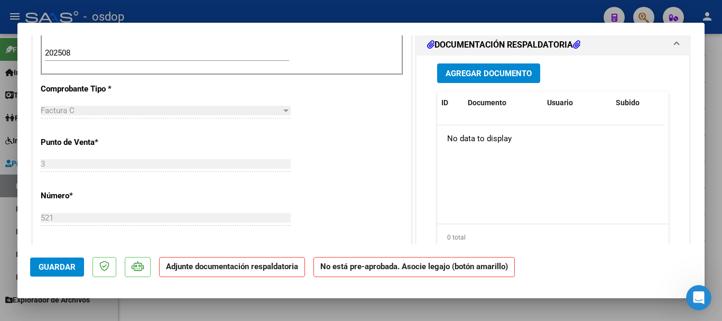
scroll to position [317, 0]
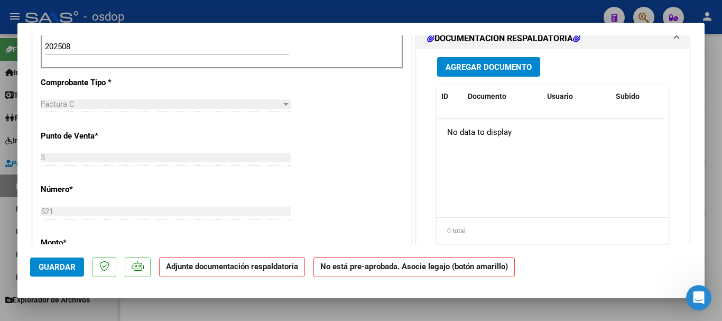
click at [299, 12] on div at bounding box center [361, 160] width 722 height 321
type input "$ 0,00"
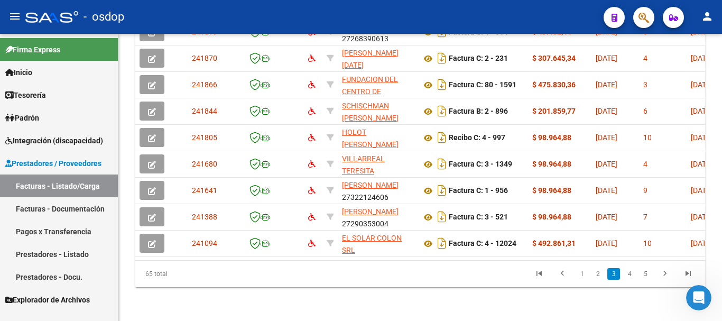
scroll to position [635, 0]
click at [632, 277] on link "4" at bounding box center [629, 274] width 13 height 12
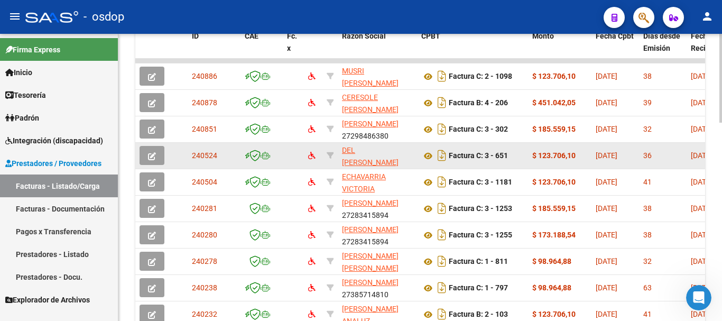
scroll to position [582, 0]
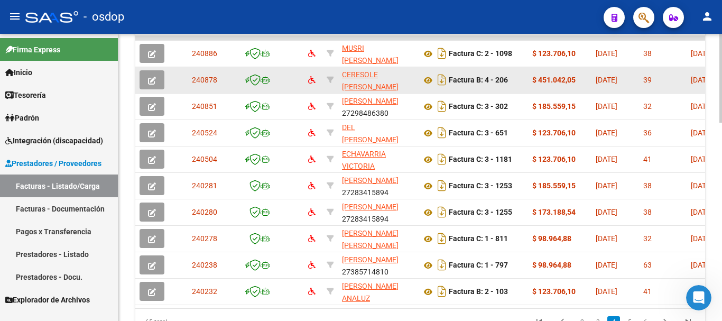
click at [151, 79] on icon "button" at bounding box center [152, 81] width 8 height 8
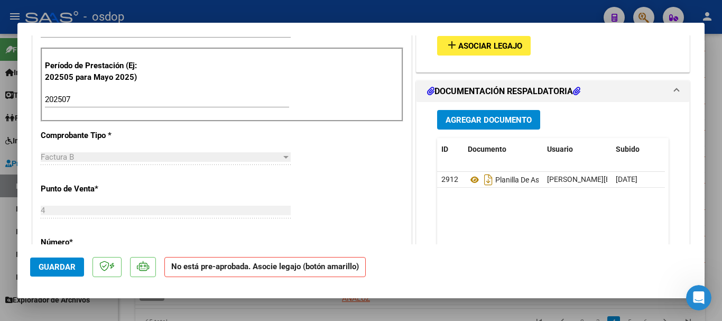
scroll to position [212, 0]
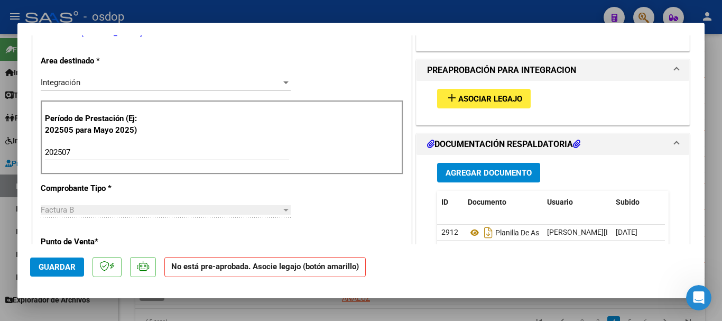
click at [488, 105] on button "add Asociar Legajo" at bounding box center [484, 99] width 94 height 20
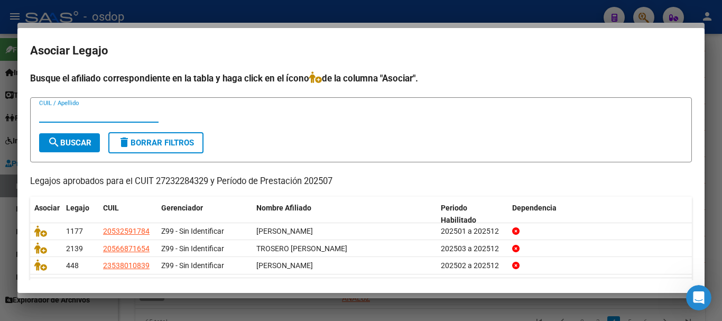
click at [282, 13] on div at bounding box center [361, 160] width 722 height 321
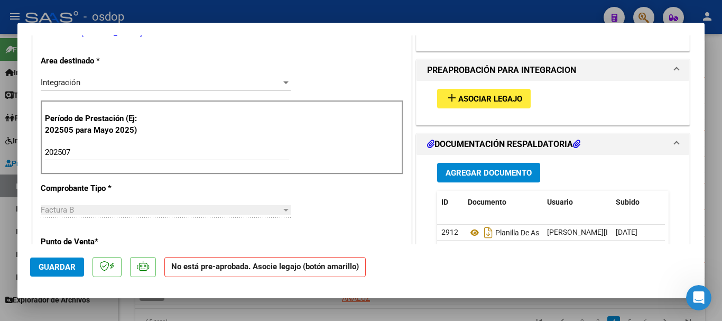
click at [485, 99] on span "Asociar Legajo" at bounding box center [490, 99] width 64 height 10
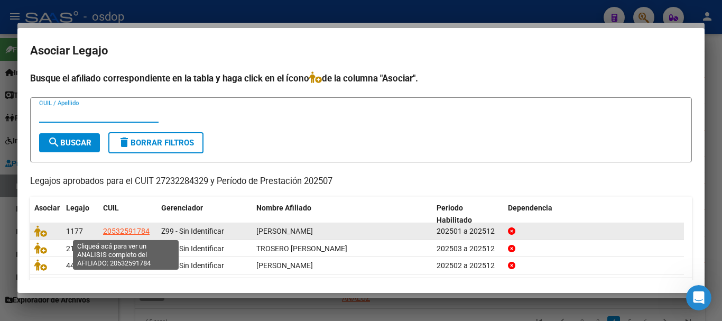
scroll to position [34, 0]
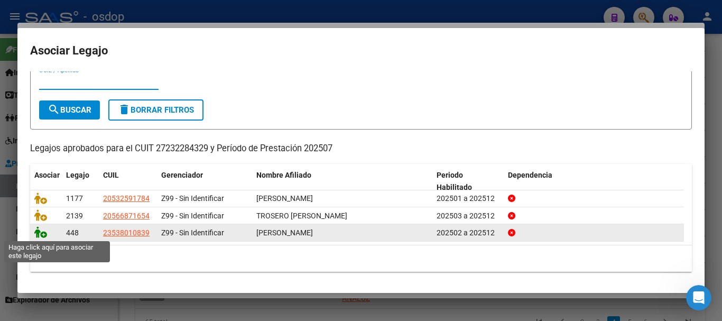
click at [42, 231] on icon at bounding box center [40, 232] width 13 height 12
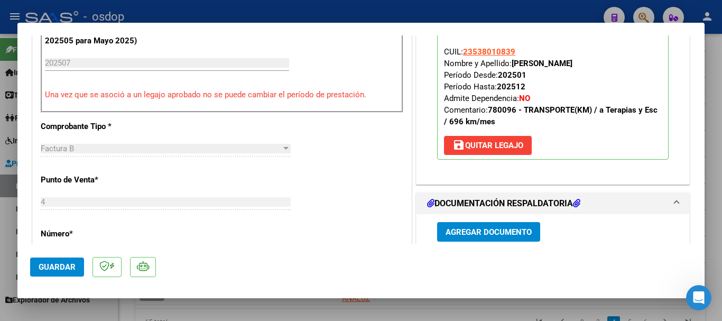
scroll to position [230, 0]
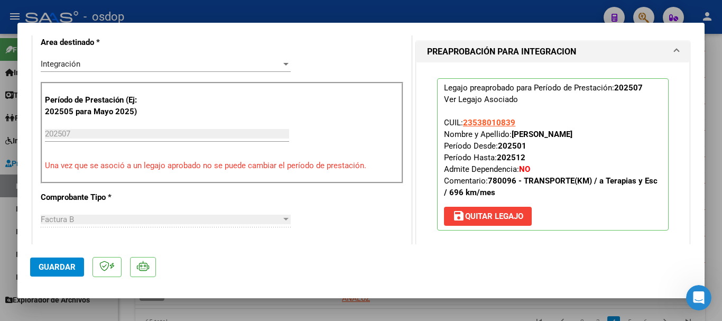
click at [351, 9] on div at bounding box center [361, 160] width 722 height 321
type input "$ 0,00"
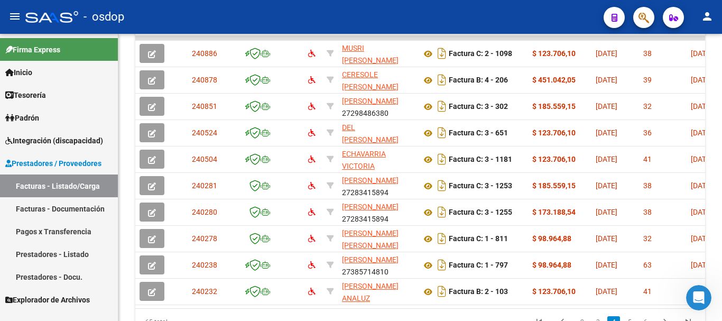
scroll to position [582, 0]
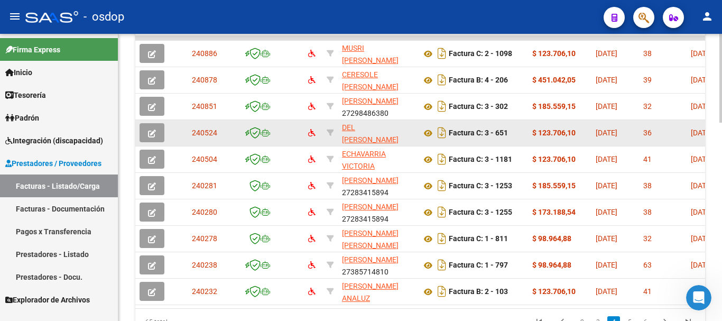
click at [150, 127] on button "button" at bounding box center [152, 132] width 25 height 19
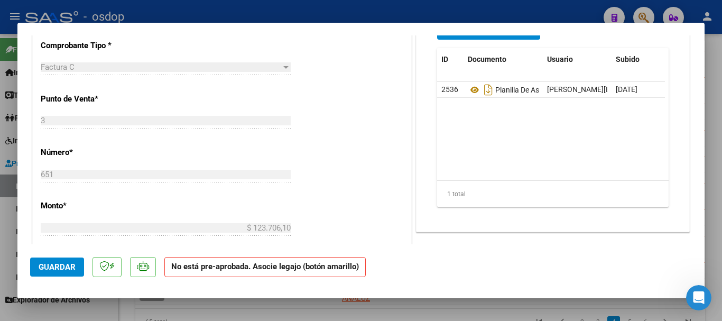
scroll to position [370, 0]
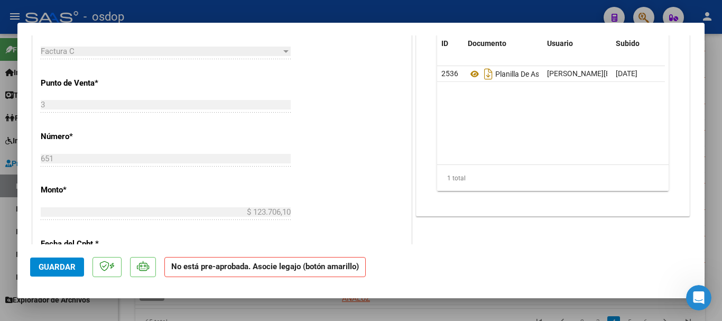
click at [393, 16] on div at bounding box center [361, 160] width 722 height 321
type input "$ 0,00"
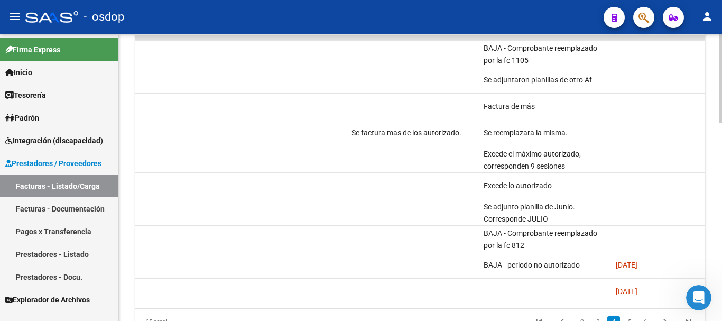
scroll to position [0, 785]
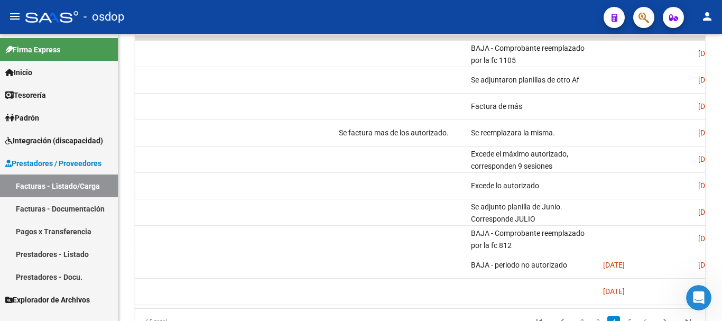
click at [411, 15] on div "- osdop" at bounding box center [310, 16] width 570 height 23
click at [407, 15] on div "- osdop" at bounding box center [310, 16] width 570 height 23
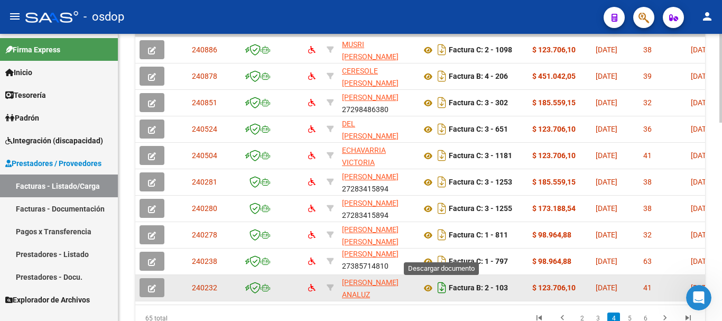
scroll to position [638, 0]
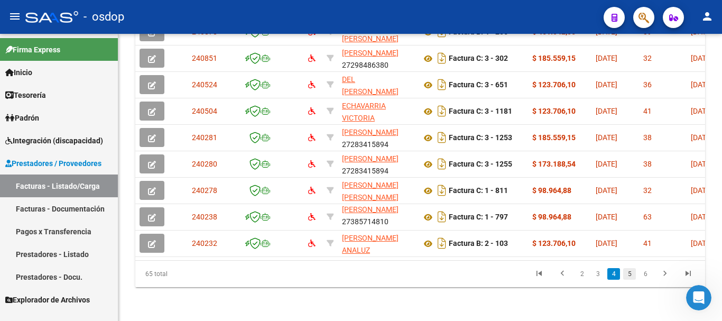
click at [631, 274] on link "5" at bounding box center [629, 274] width 13 height 12
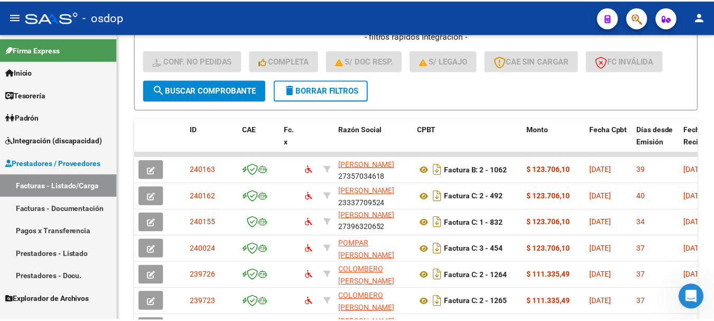
scroll to position [532, 0]
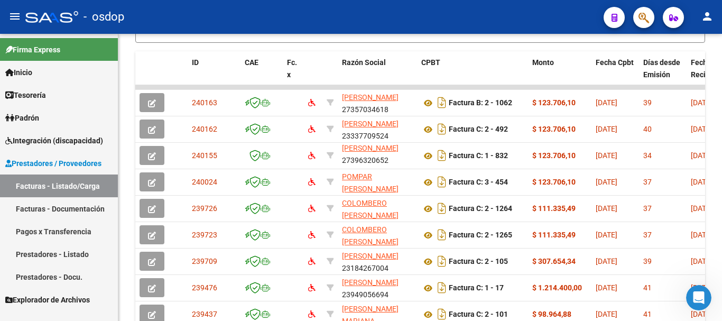
click at [713, 14] on mat-icon "person" at bounding box center [707, 16] width 13 height 13
click at [690, 67] on button "exit_to_app Salir" at bounding box center [686, 69] width 65 height 25
